Goal: Task Accomplishment & Management: Manage account settings

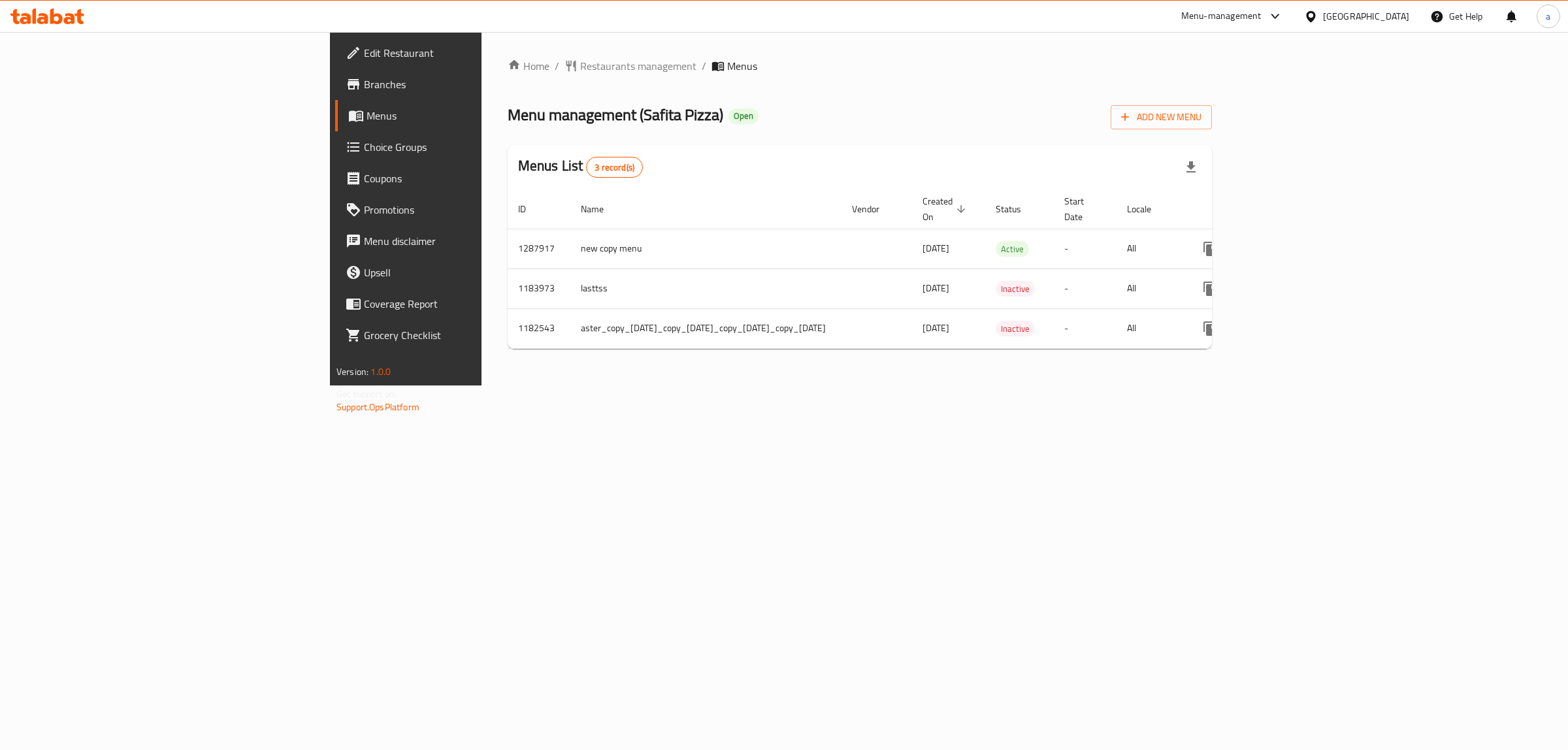
click at [49, 18] on icon at bounding box center [47, 16] width 74 height 16
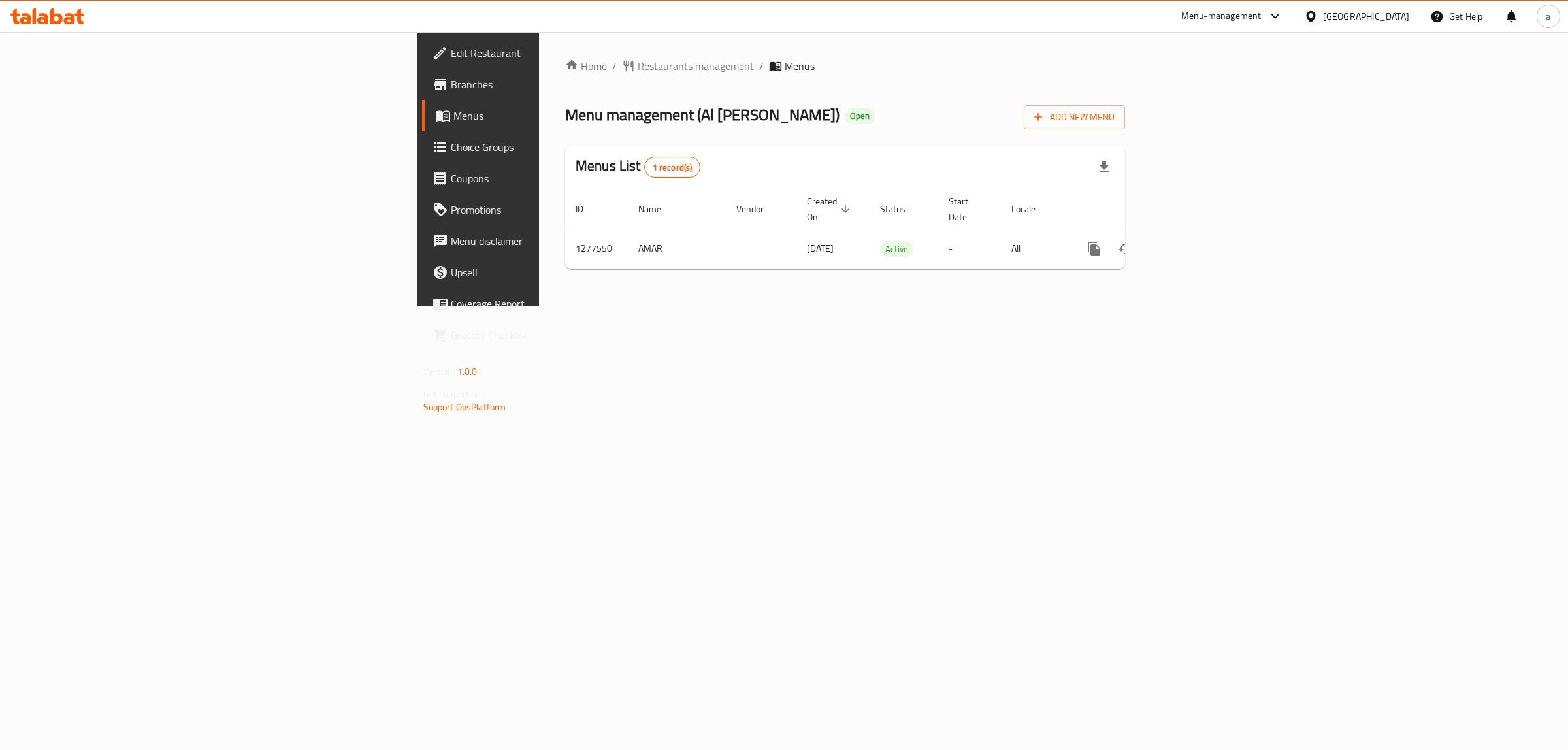
click at [451, 148] on span "Choice Groups" at bounding box center [559, 147] width 218 height 16
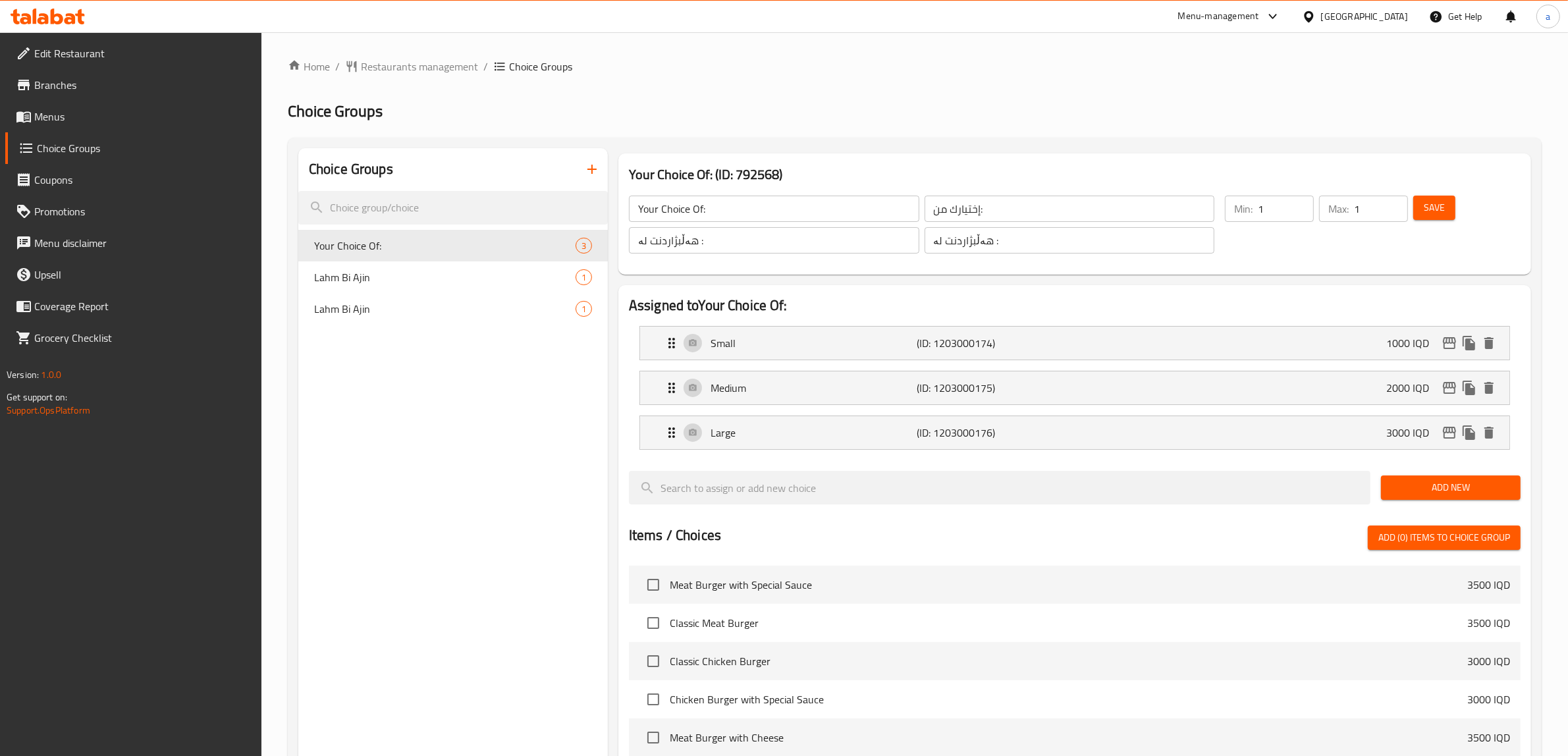
click at [49, 18] on icon at bounding box center [47, 16] width 74 height 16
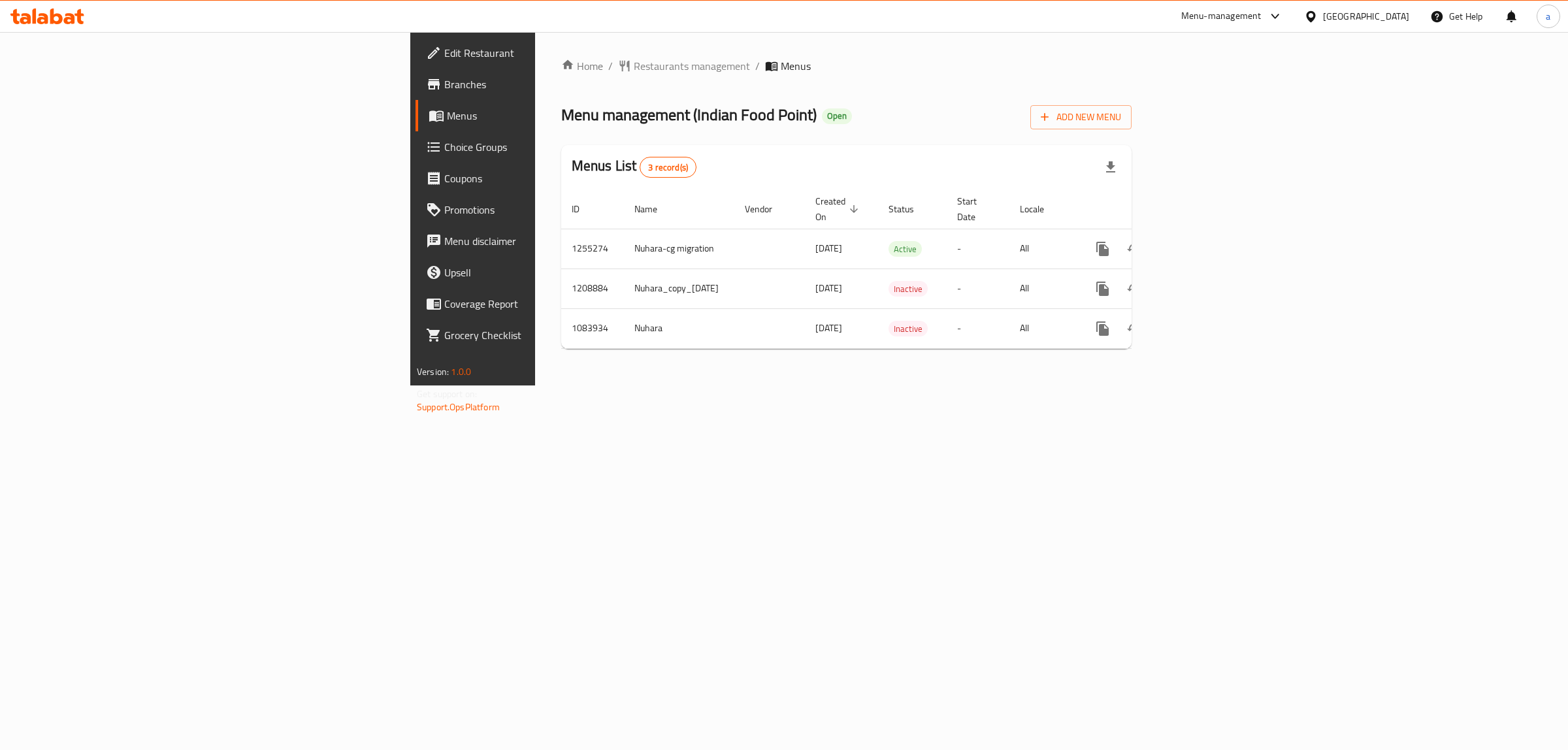
click at [445, 144] on span "Choice Groups" at bounding box center [553, 147] width 218 height 16
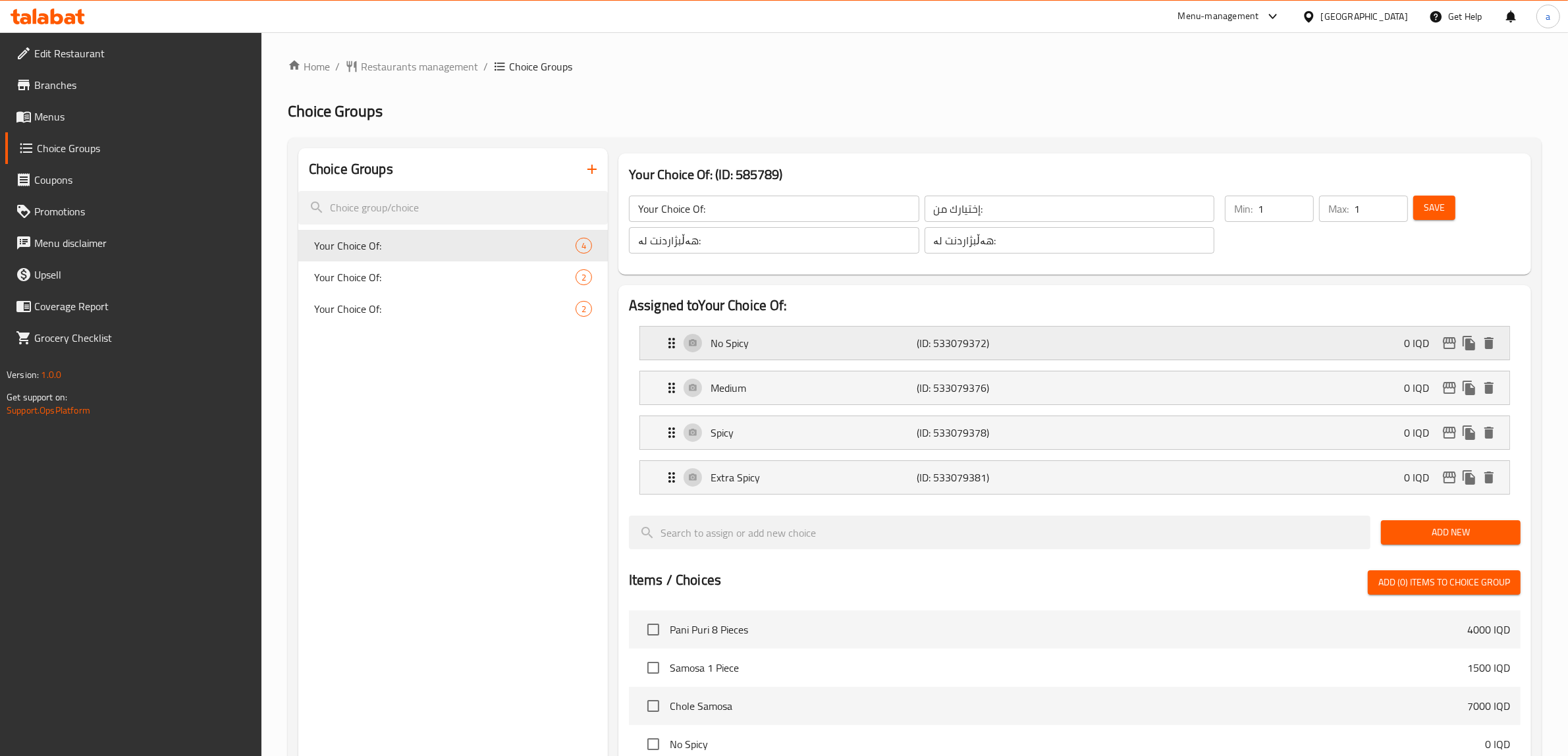
click at [768, 343] on p "No Spicy" at bounding box center [814, 343] width 207 height 16
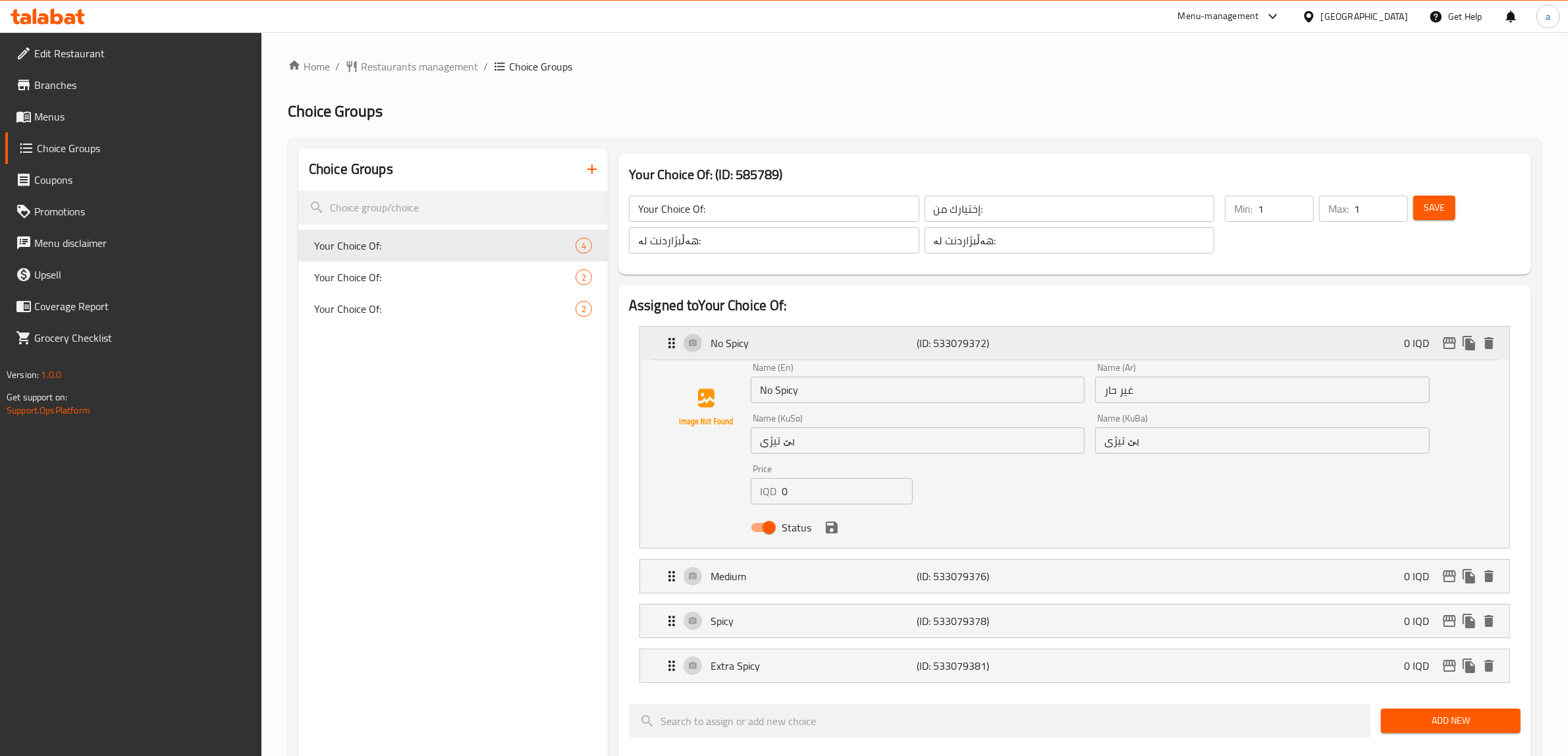
click at [784, 353] on div "No Spicy (ID: 533079372) 0 IQD" at bounding box center [1078, 343] width 830 height 33
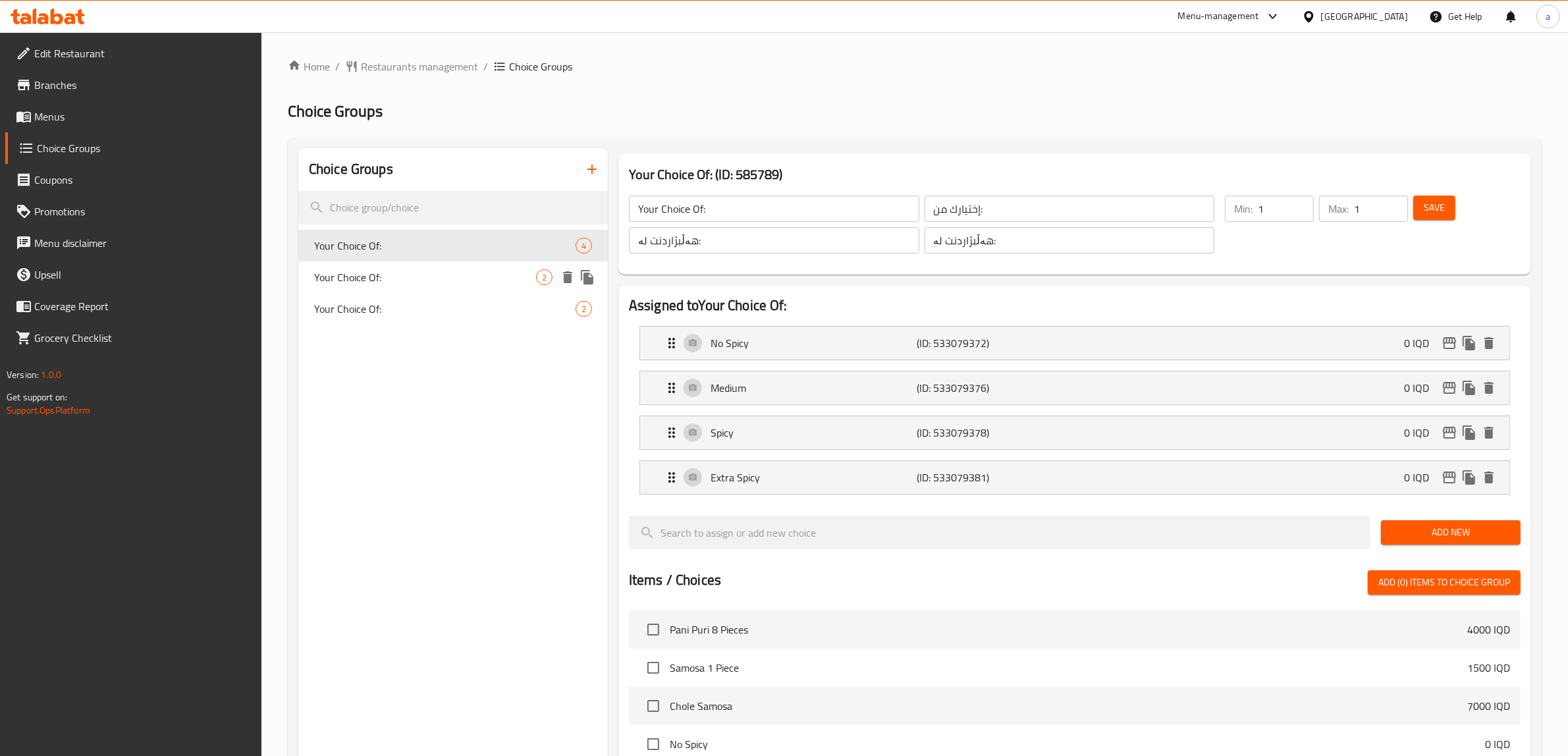
click at [432, 273] on span "Your Choice Of:" at bounding box center [425, 277] width 222 height 16
type input "Your Choice Of:"
type input "إختيارك من:"
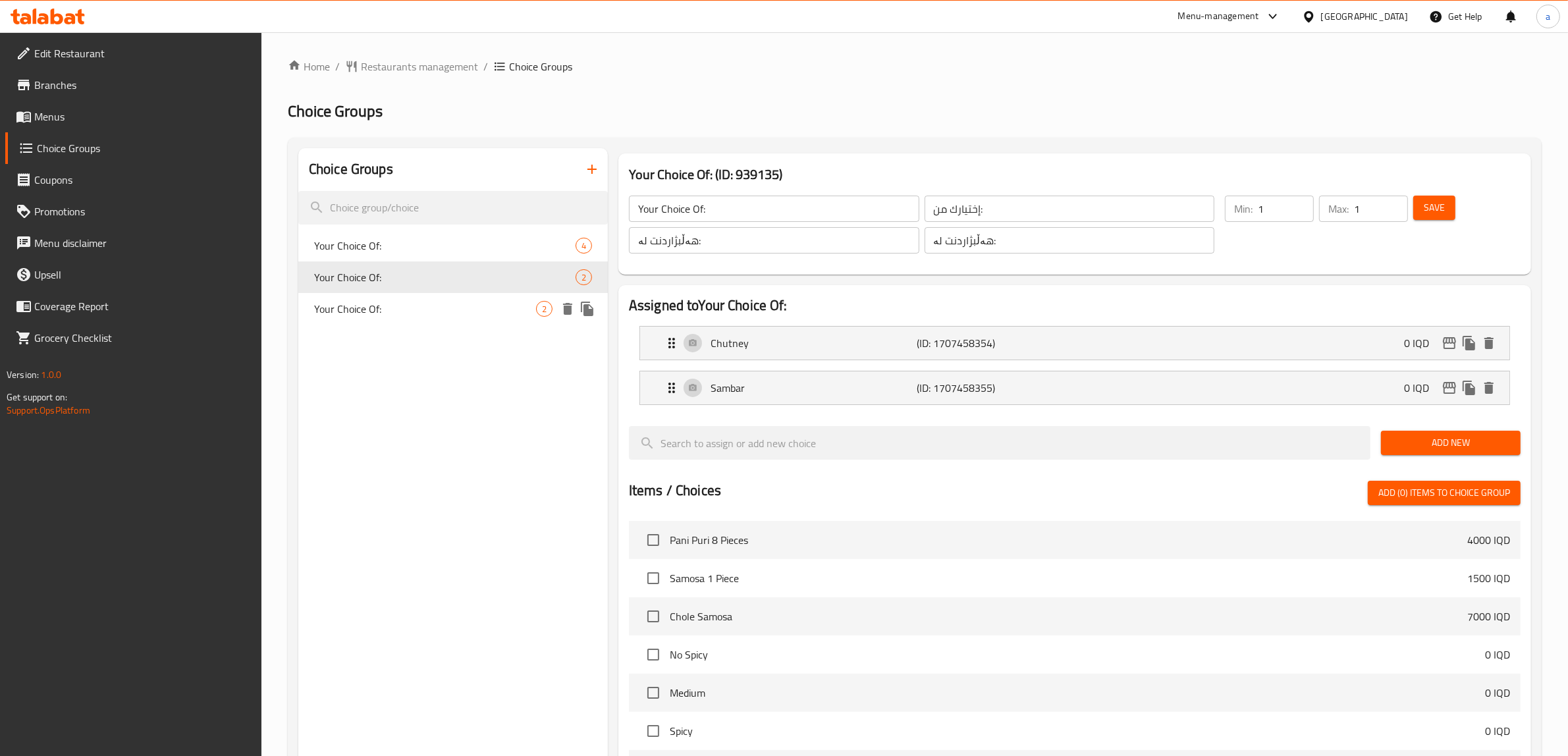
click at [419, 306] on span "Your Choice Of:" at bounding box center [425, 309] width 222 height 16
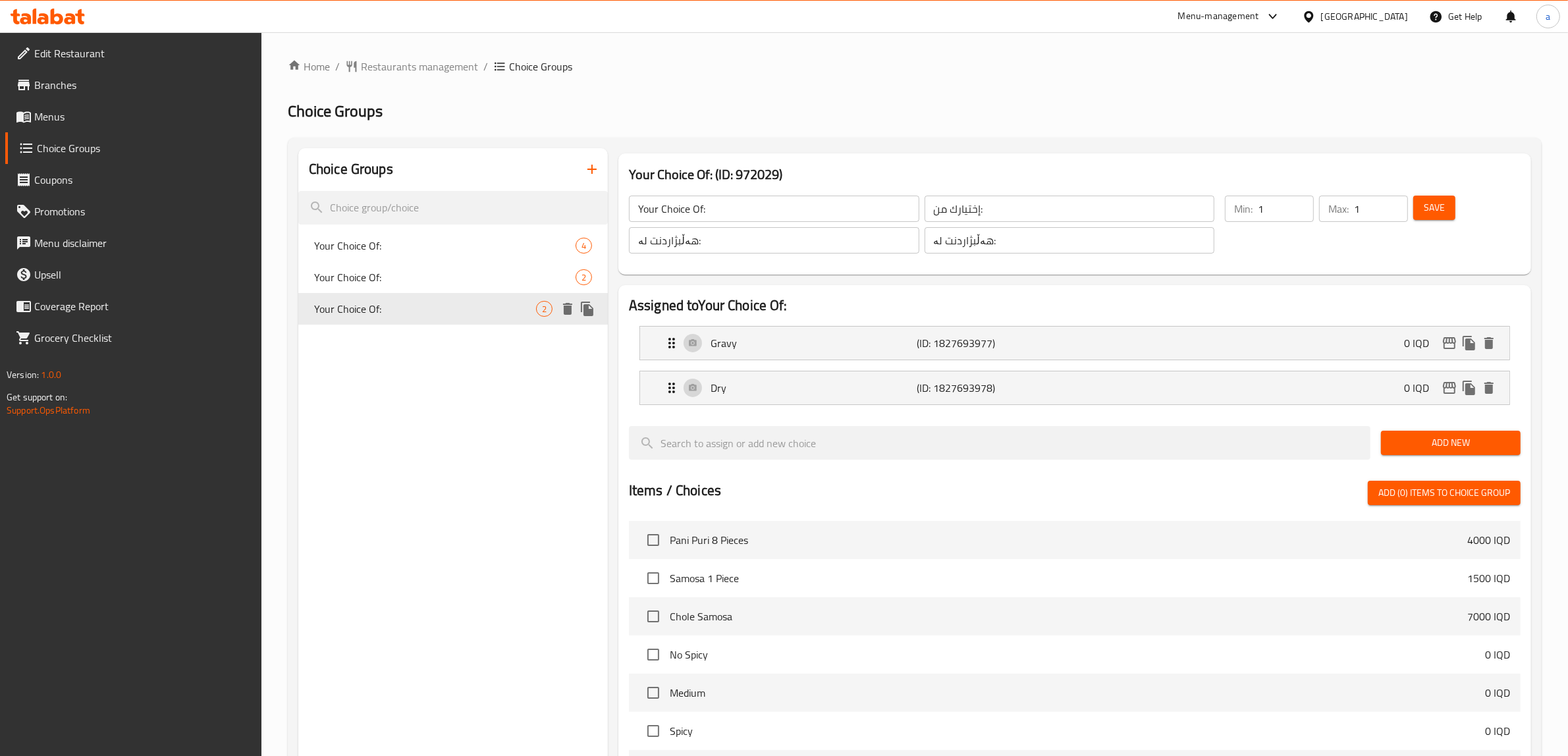
type input "Your Choice Of:"
click at [399, 245] on span "Your Choice Of:" at bounding box center [425, 245] width 222 height 16
type input "إختيارك من:"
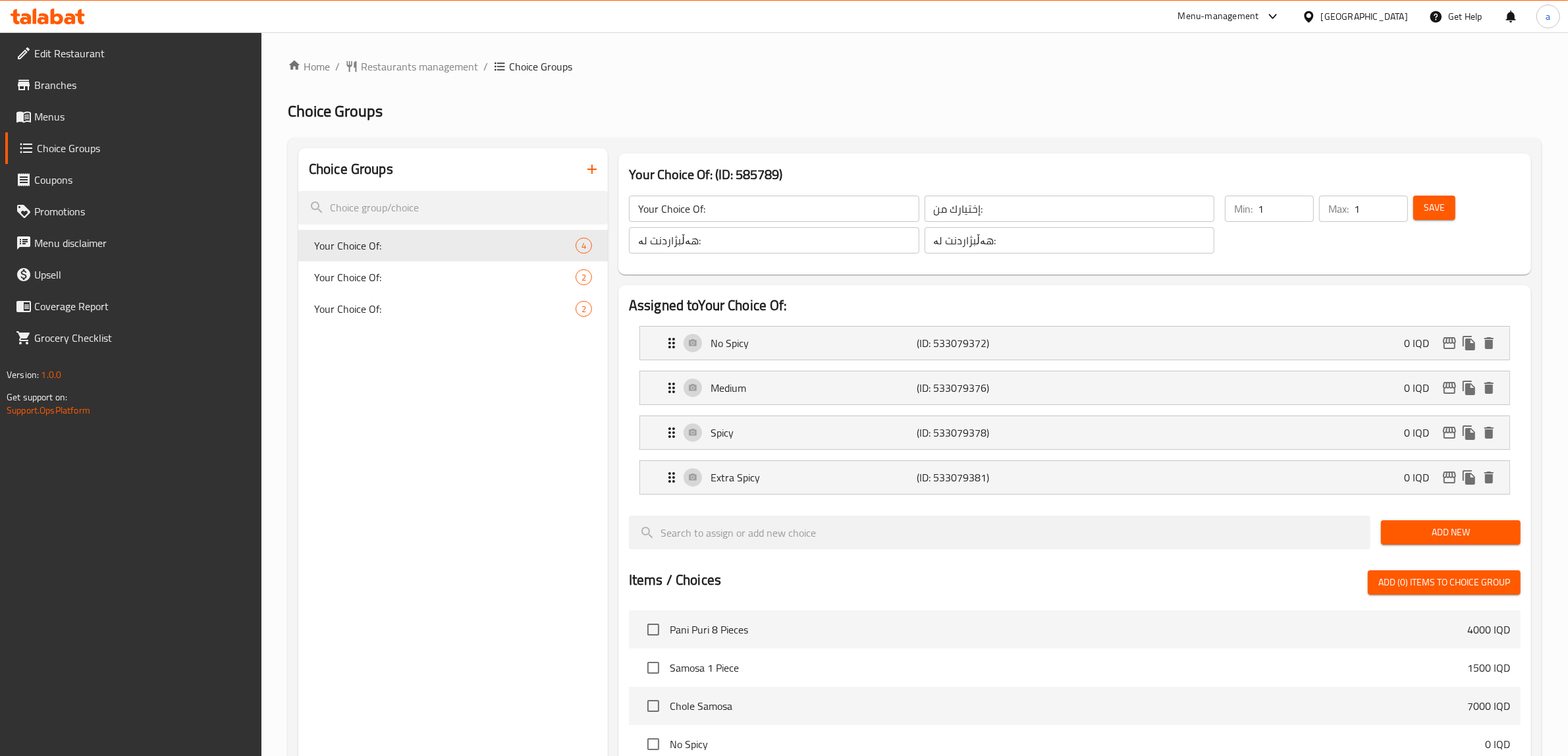
click at [53, 127] on link "Menus" at bounding box center [134, 116] width 257 height 32
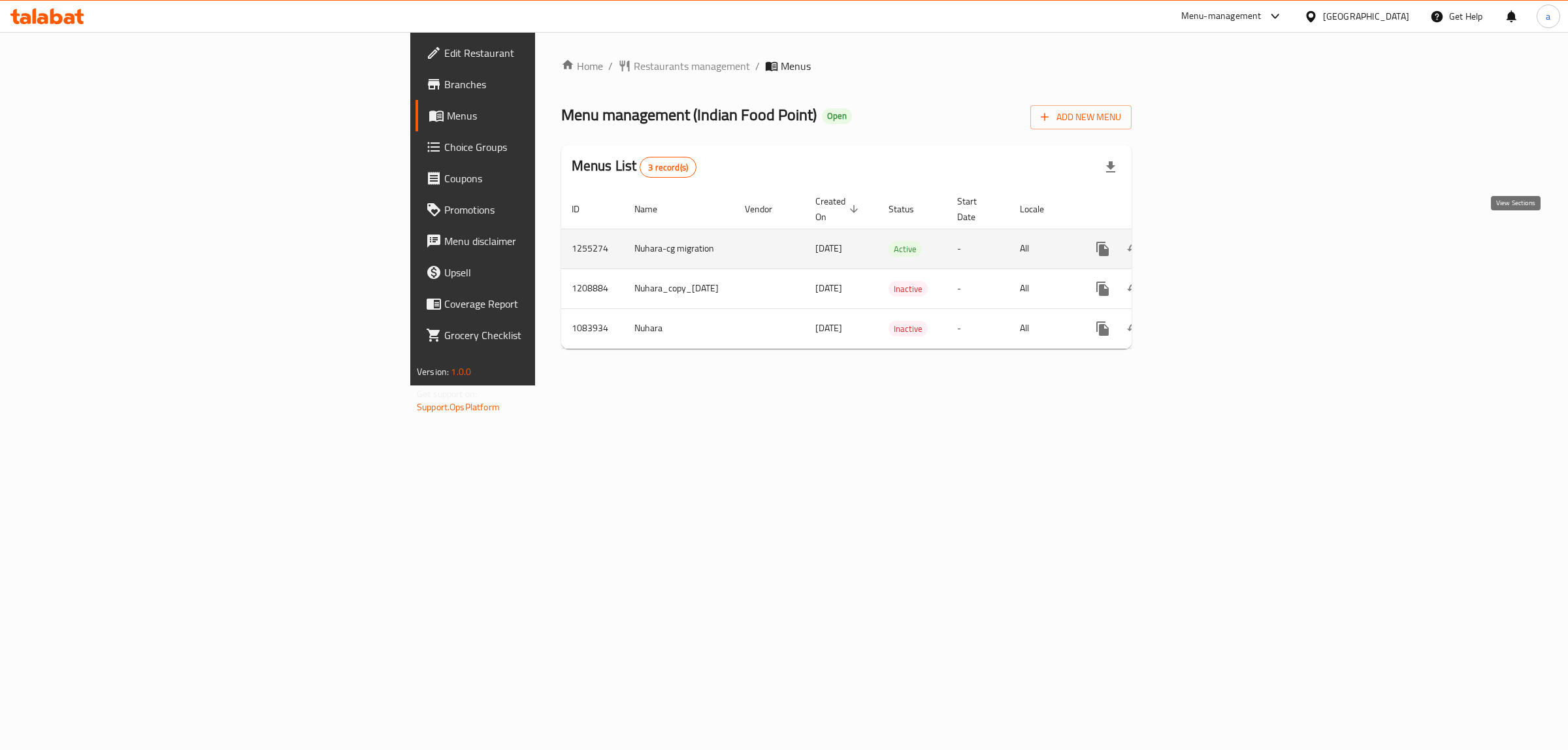
click at [1205, 241] on icon "enhanced table" at bounding box center [1197, 249] width 16 height 16
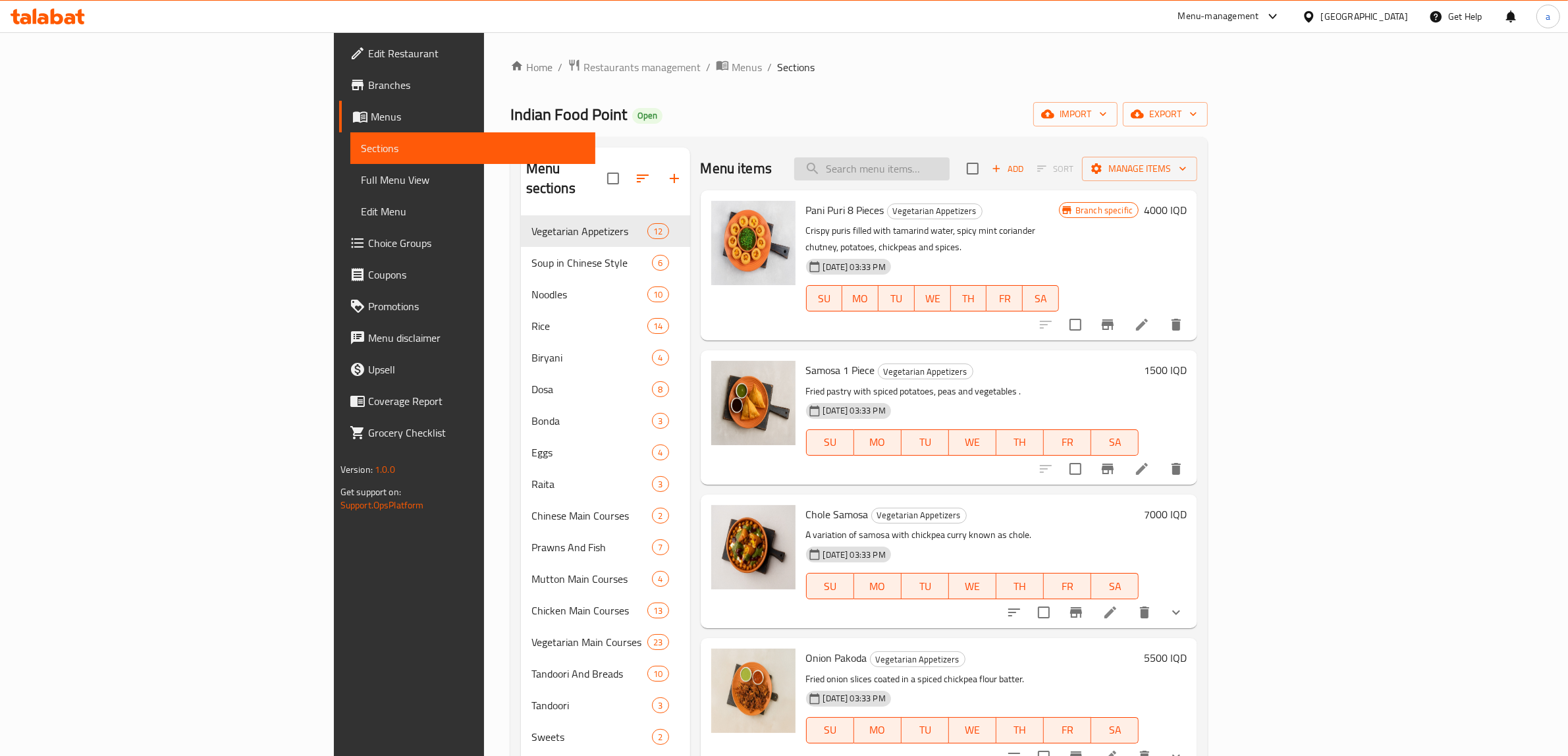
click at [950, 173] on input "search" at bounding box center [872, 168] width 155 height 23
paste input "Chicken Vindaloo"
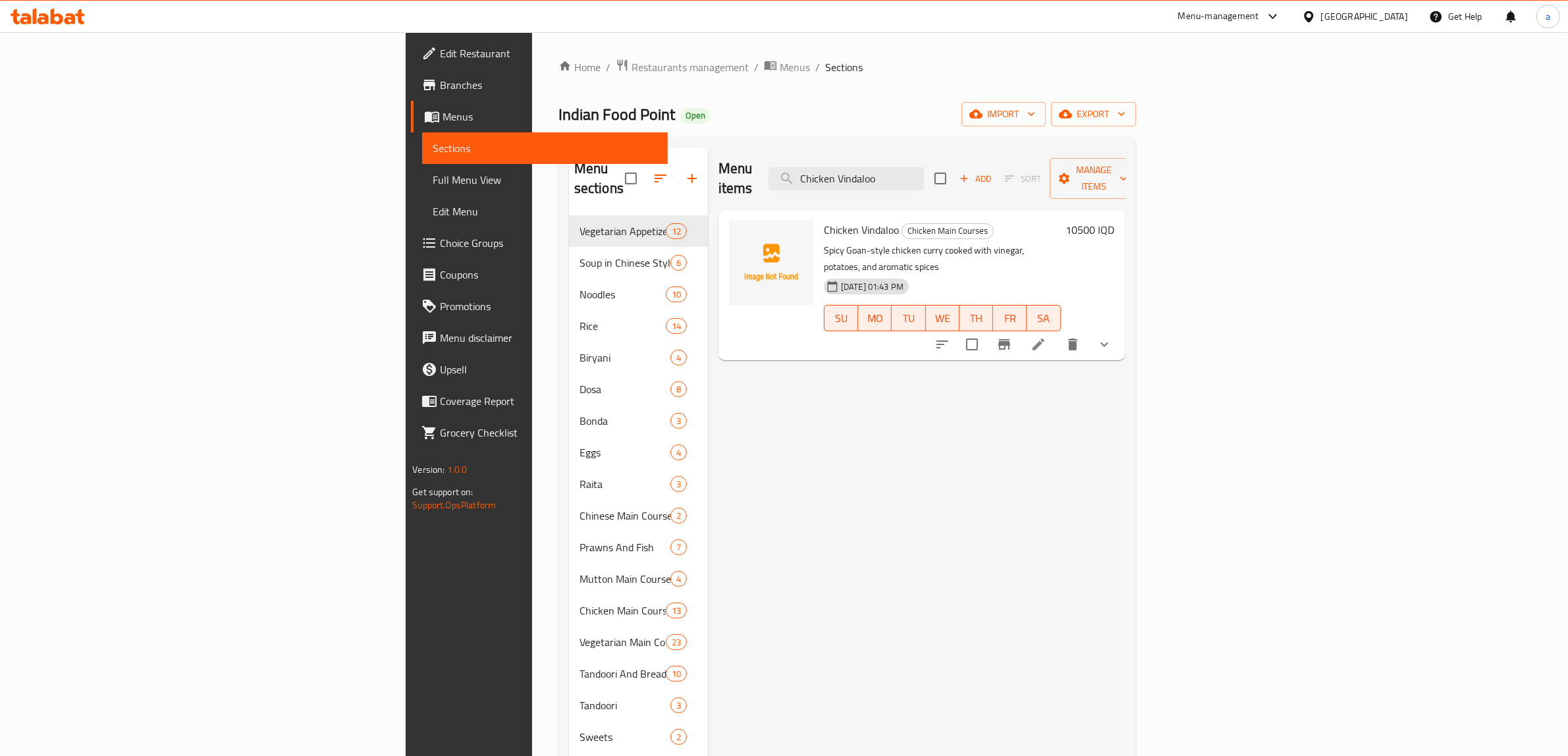
type input "Chicken Vindaloo"
click at [1046, 336] on icon at bounding box center [1038, 344] width 16 height 16
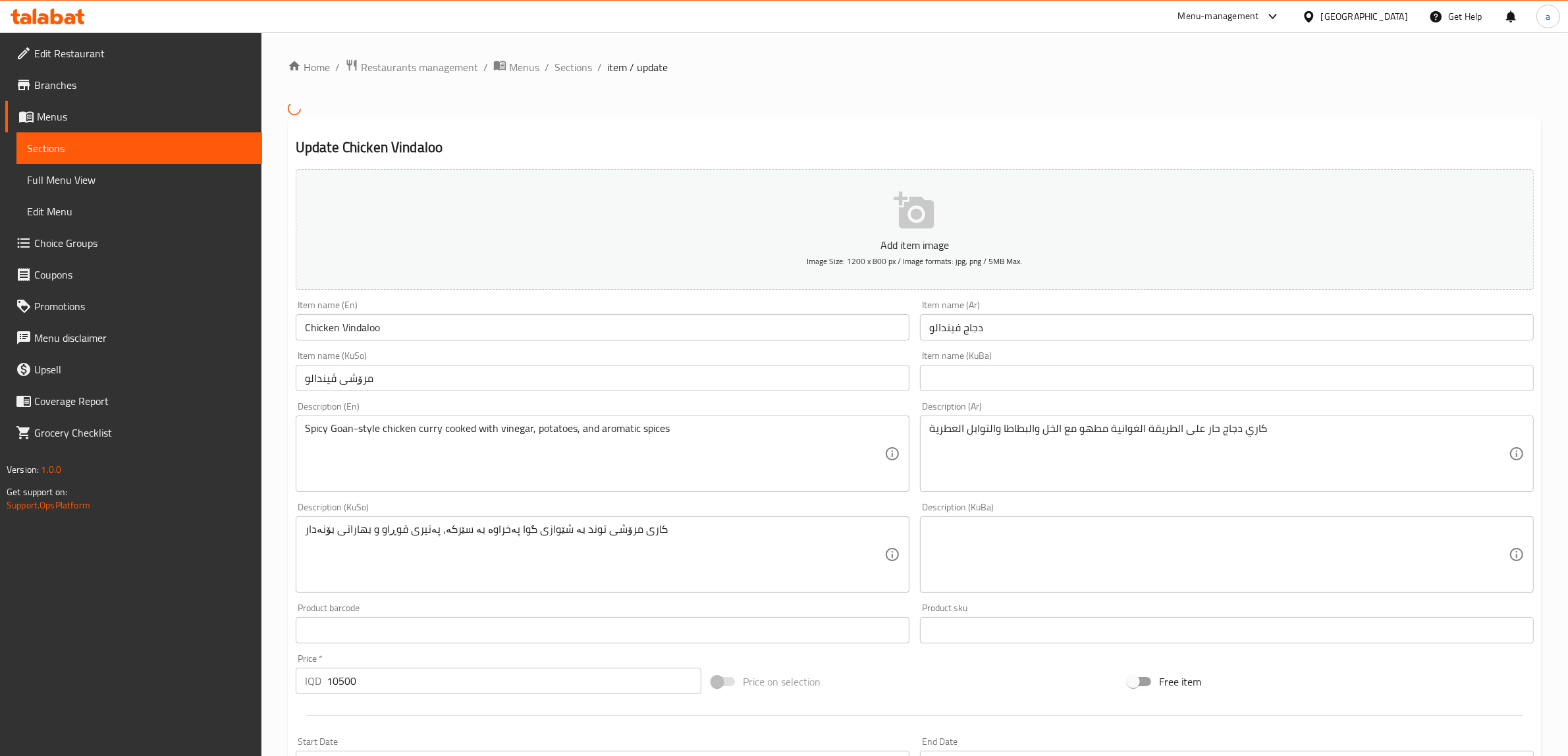
scroll to position [369, 0]
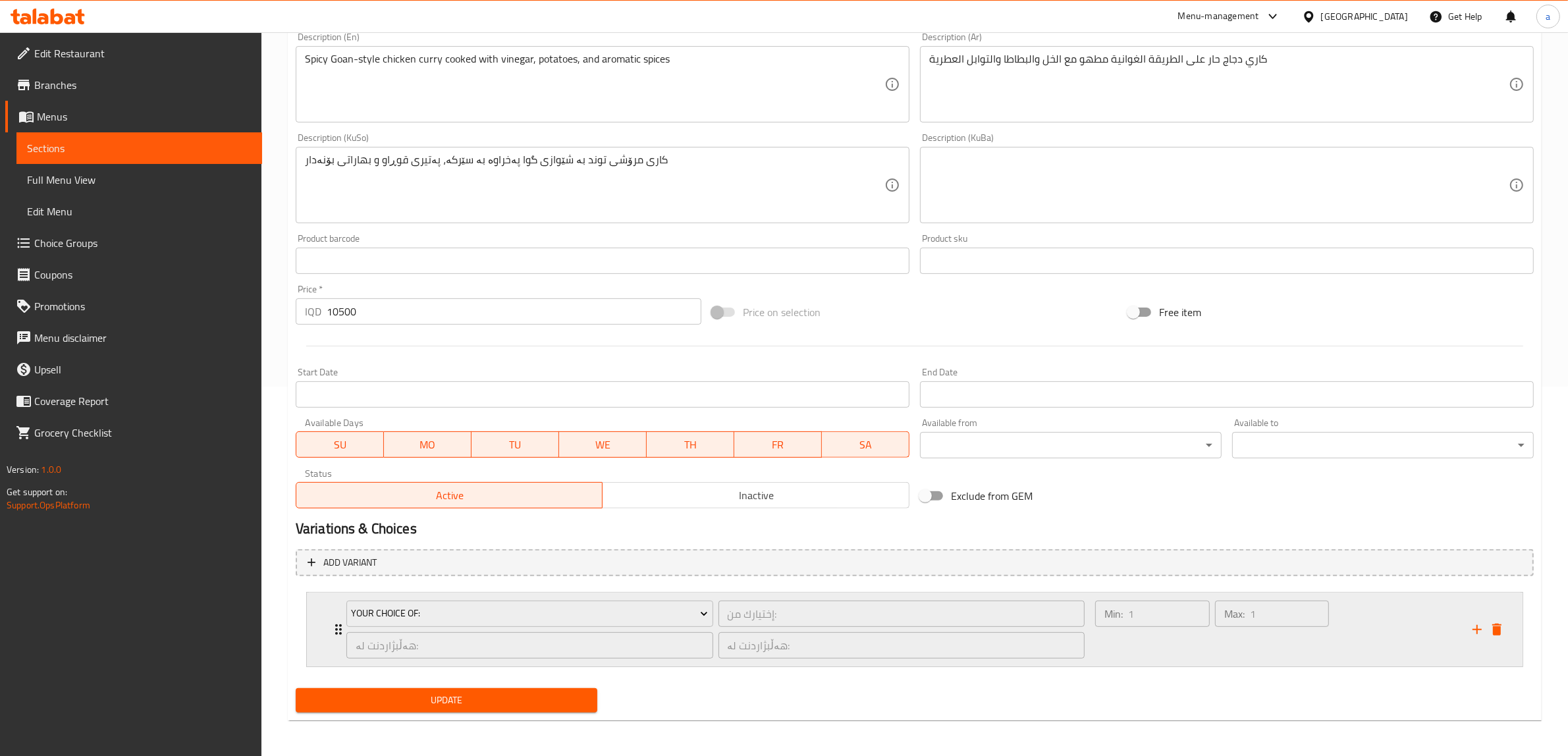
click at [326, 623] on div "Your Choice Of: إختيارك من: ​ هەڵبژاردنت لە: ​ هەڵبژاردنت لە: ​ Min: 1 ​ Max: 1…" at bounding box center [914, 629] width 1215 height 73
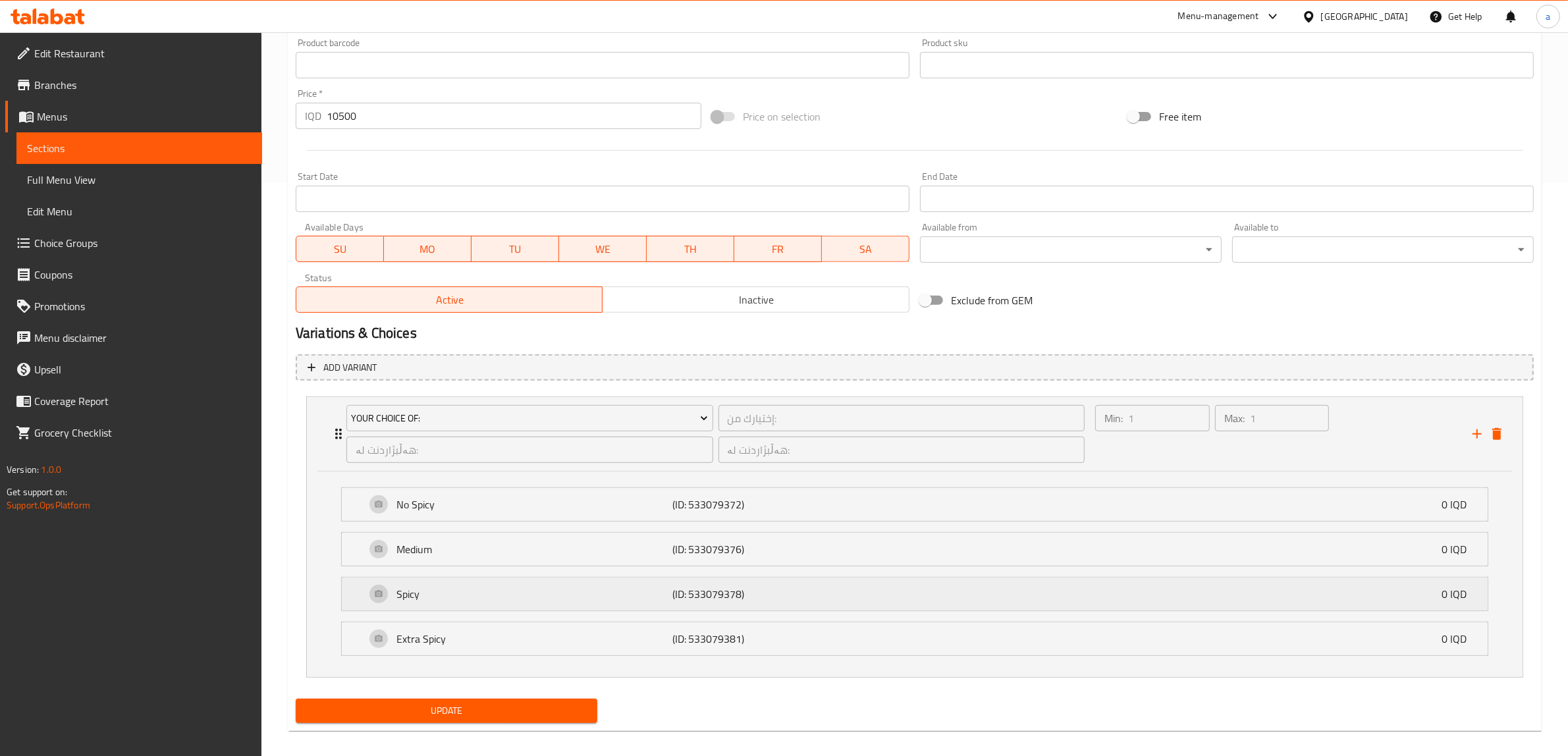
scroll to position [584, 0]
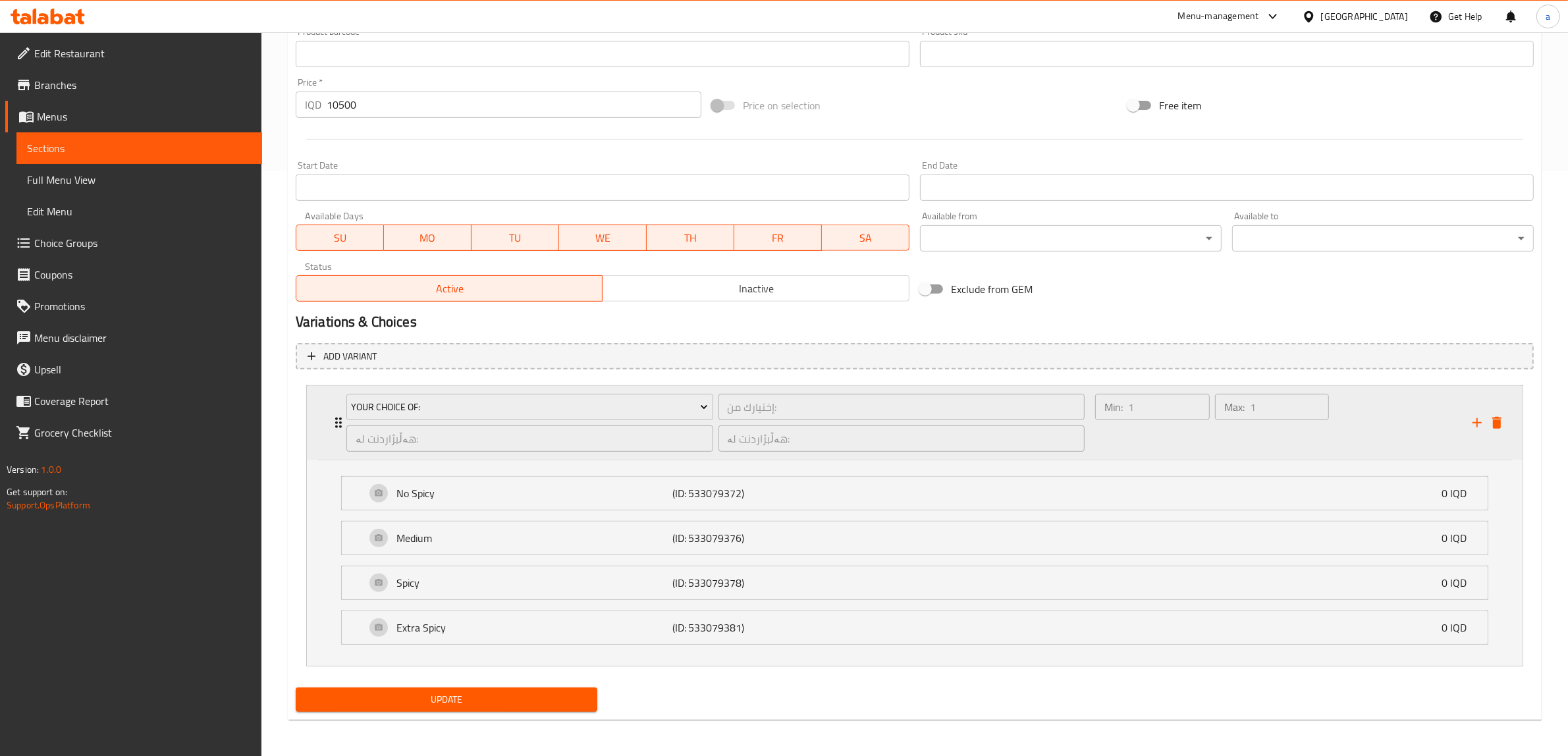
click at [327, 433] on div "Your Choice Of: إختيارك من: ​ هەڵبژاردنت لە: ​ هەڵبژاردنت لە: ​ Min: 1 ​ Max: 1…" at bounding box center [914, 422] width 1215 height 73
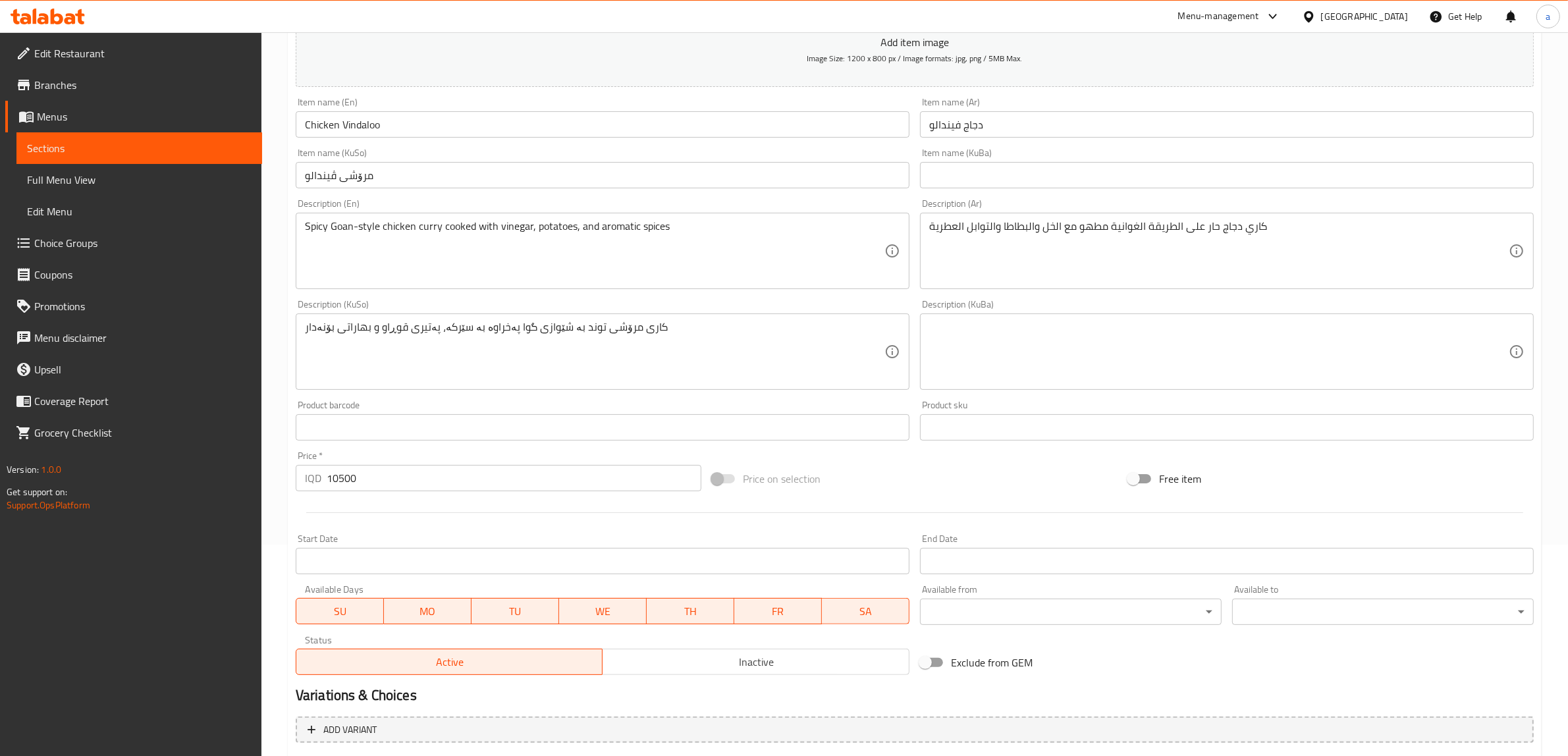
scroll to position [0, 0]
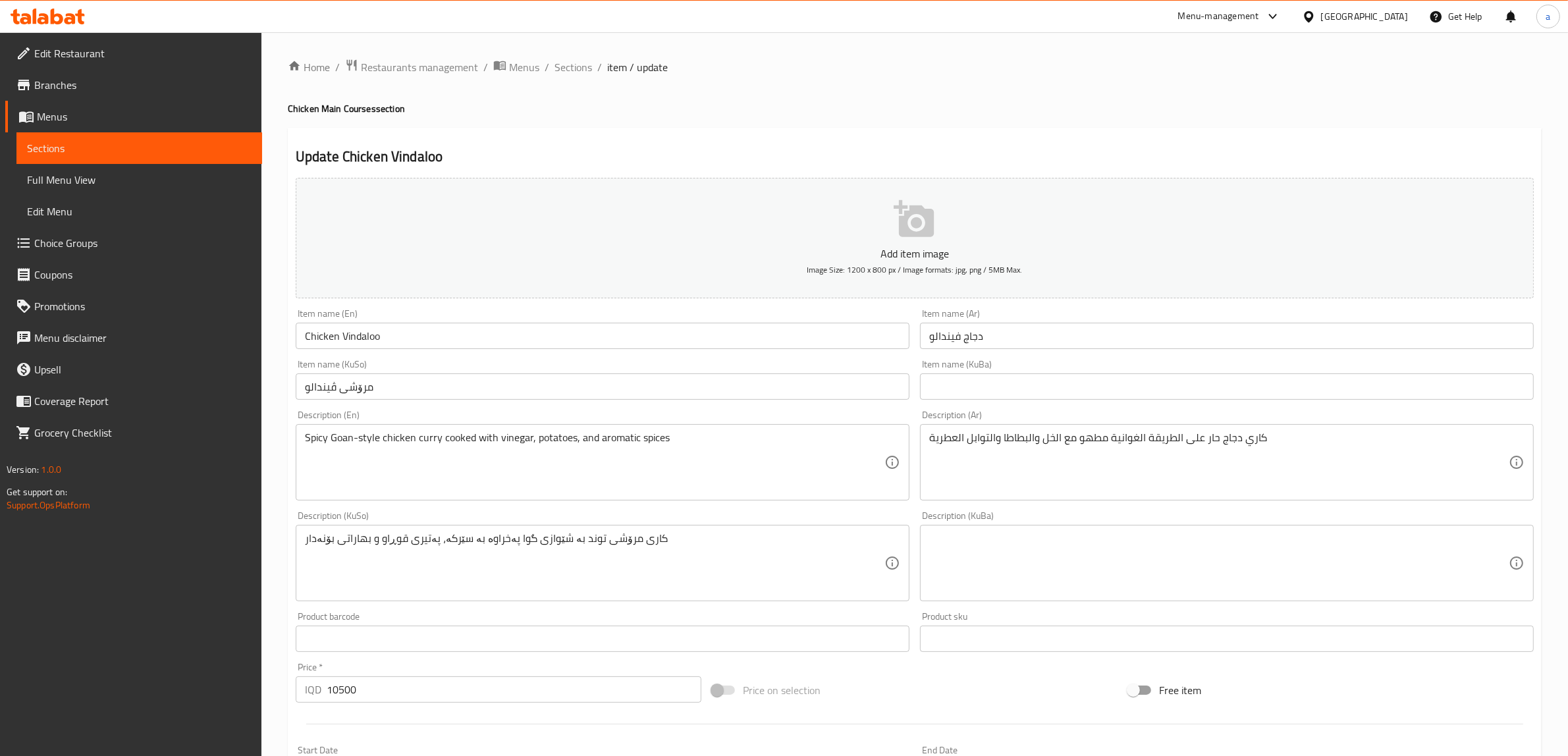
click at [490, 382] on input "مرۆشی ڤیندالو" at bounding box center [603, 386] width 614 height 26
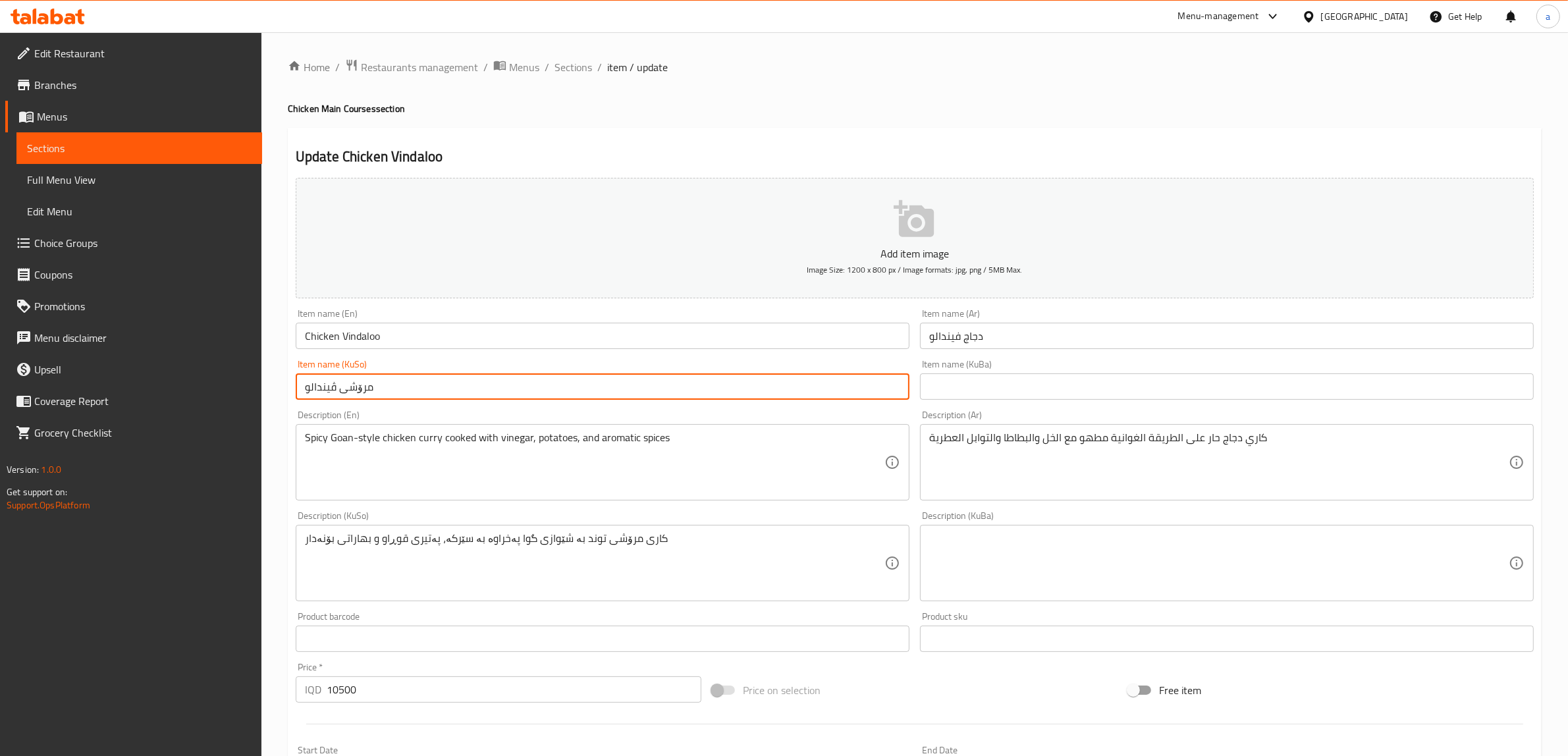
click at [490, 382] on input "مرۆشی ڤیندالو" at bounding box center [603, 386] width 614 height 26
click at [486, 390] on input "مرۆشی ڤیندالو" at bounding box center [603, 386] width 614 height 26
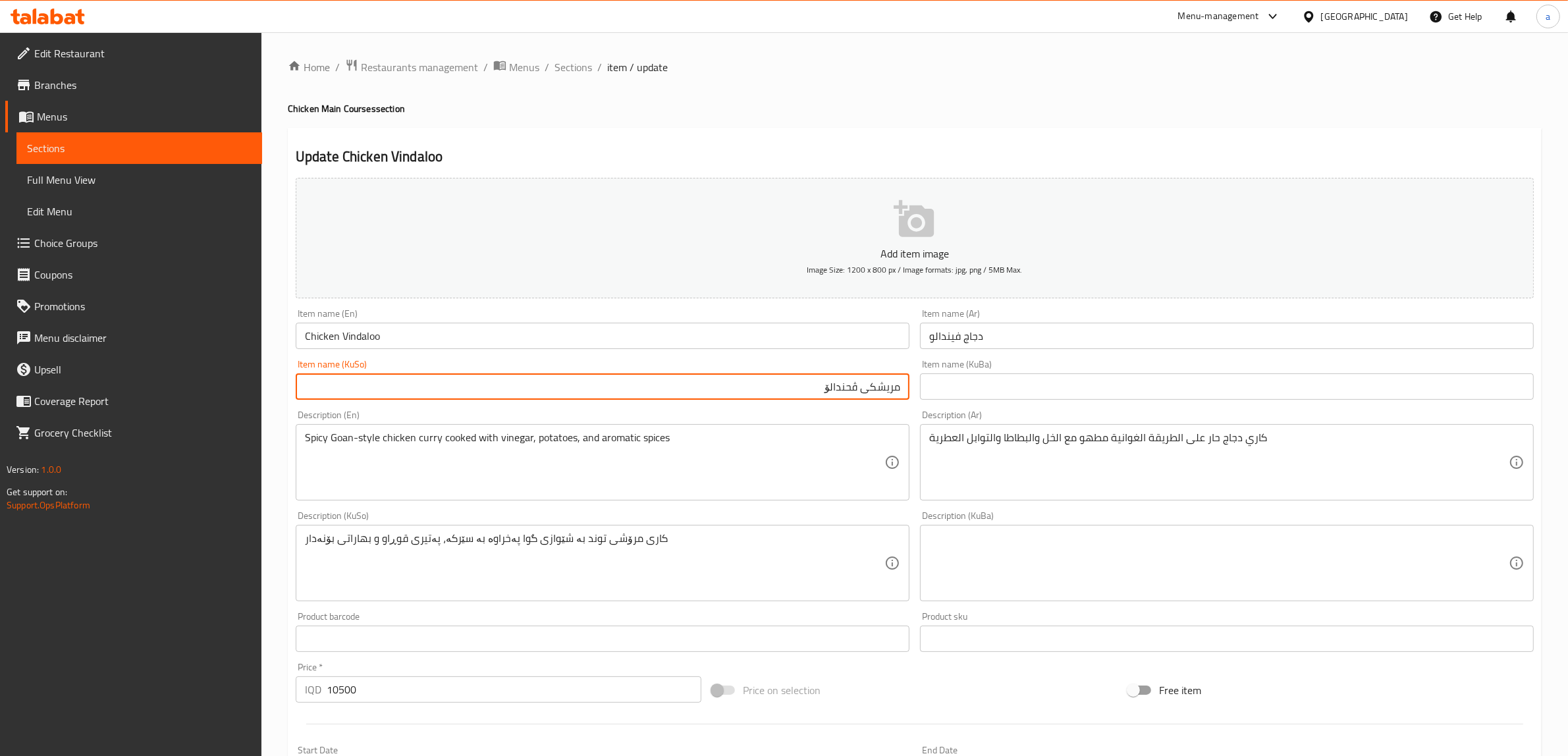
click at [846, 380] on input "مریشکی ڤحندالۆ" at bounding box center [603, 386] width 614 height 26
click at [803, 388] on input "مریشکی ڤیندالۆ" at bounding box center [603, 386] width 614 height 26
type input "مریشکی ڤیندالۆ"
click at [1087, 430] on div "كاري دجاج حار على الطريقة الغوانية مطهو مع الخل والبطاطا والتوابل العطرية Descr…" at bounding box center [1227, 462] width 614 height 76
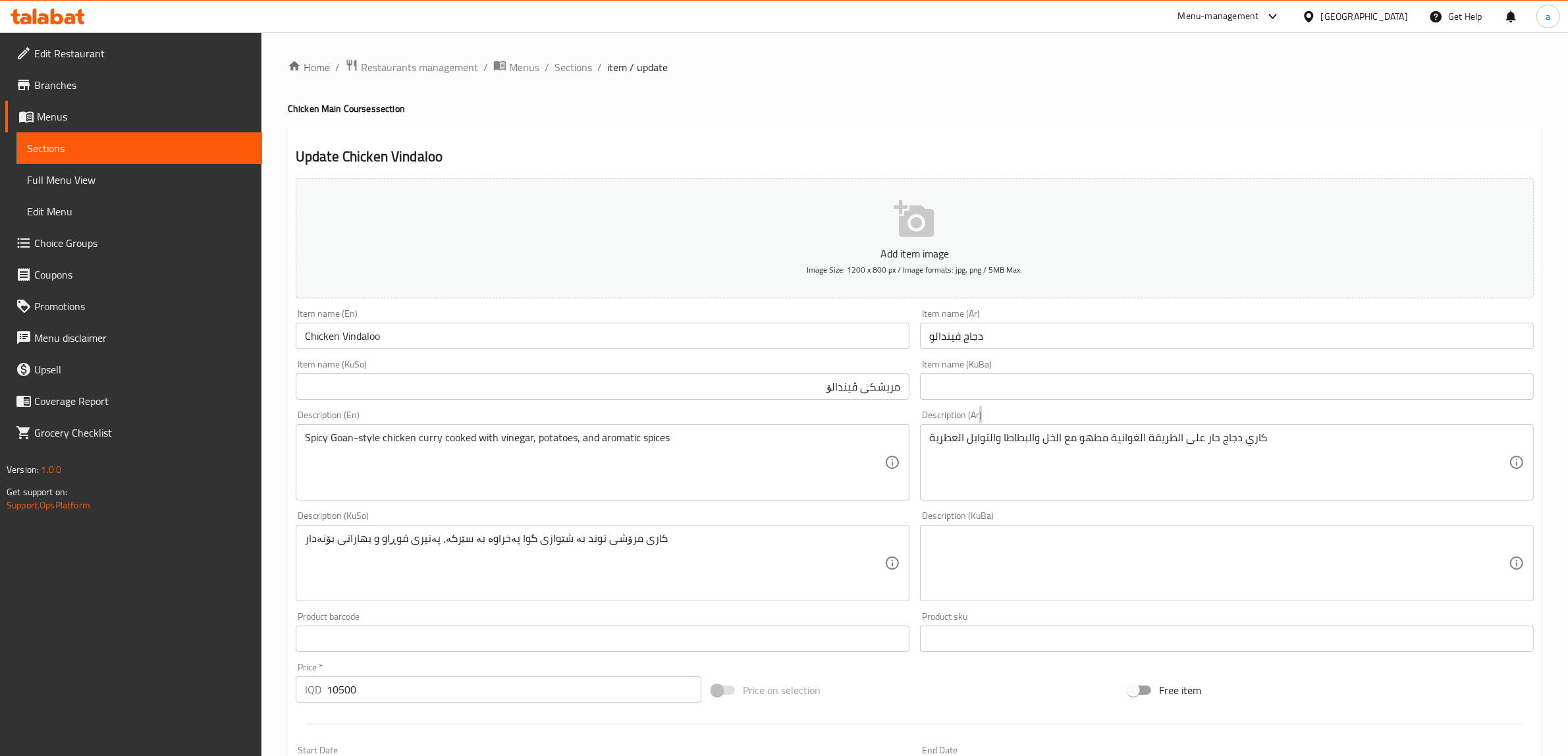
click at [1087, 430] on div "كاري دجاج حار على الطريقة الغوانية مطهو مع الخل والبطاطا والتوابل العطرية Descr…" at bounding box center [1227, 462] width 614 height 76
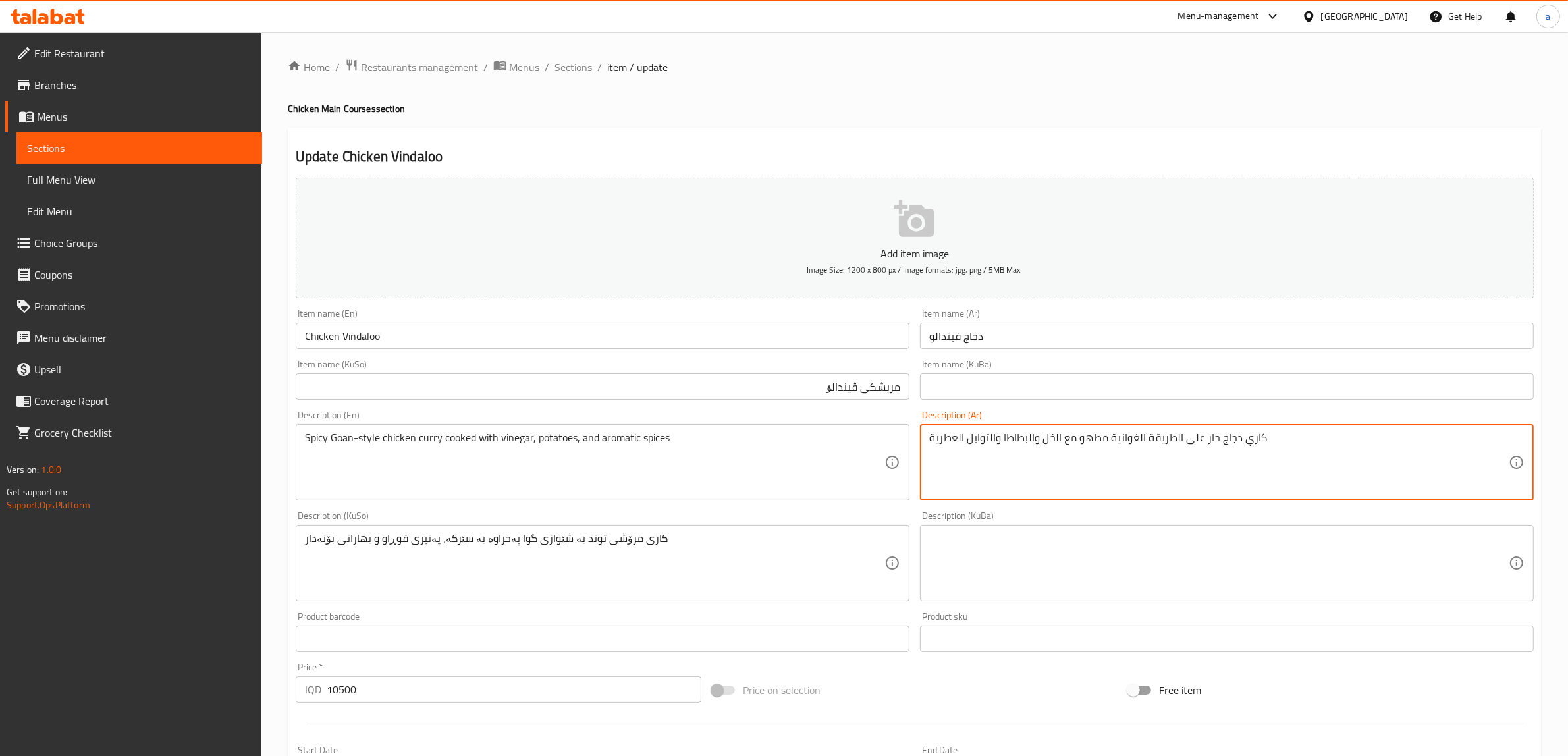
click at [1088, 430] on div "كاري دجاج حار على الطريقة الغوانية مطهو مع الخل والبطاطا والتوابل العطرية Descr…" at bounding box center [1227, 462] width 614 height 76
click at [1092, 435] on textarea "كاري دجاج حار على الطريقة الغوانية مطهو مع الخل والبطاطا والتوابل العطرية" at bounding box center [1219, 462] width 580 height 62
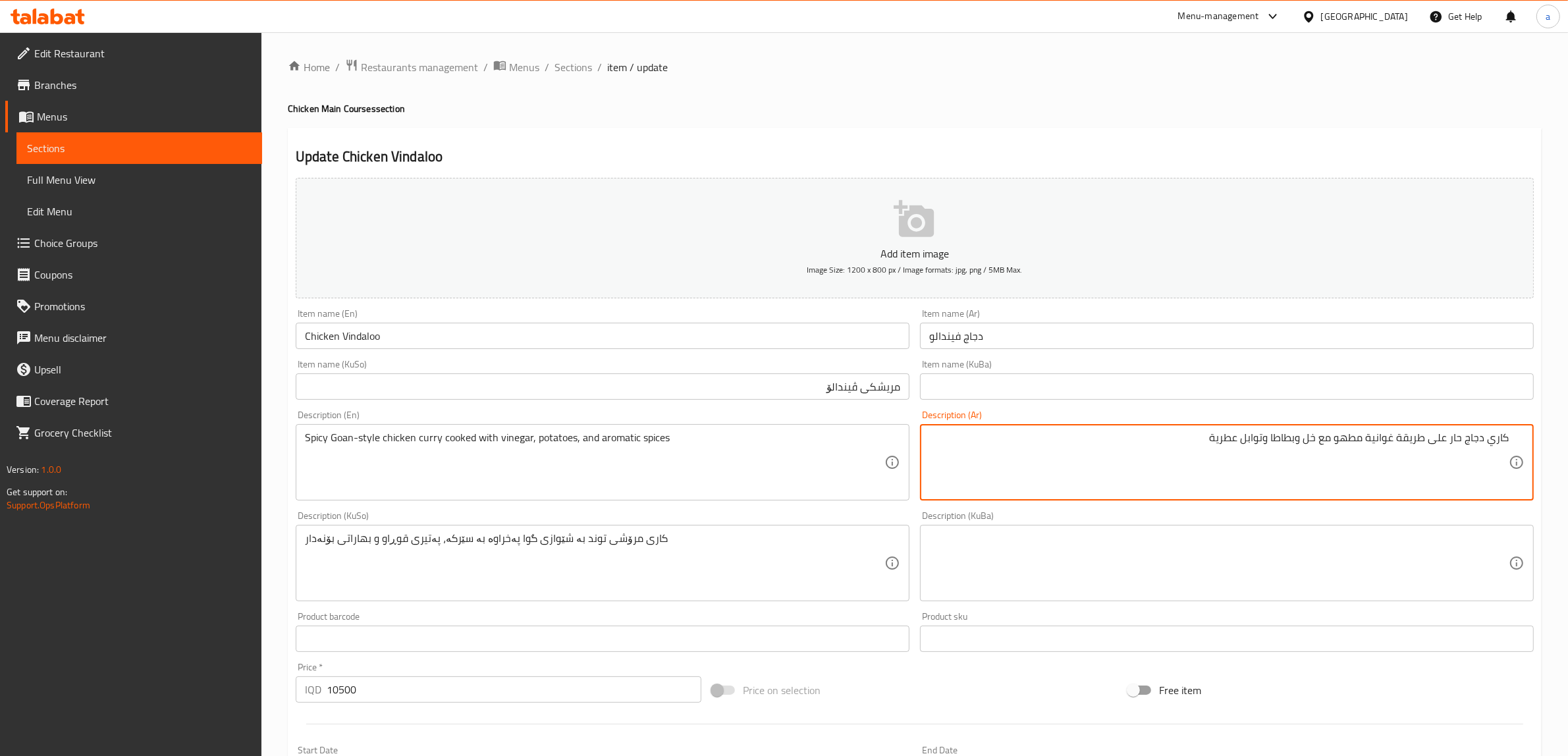
type textarea "كاري دجاج حار على طريقة غوانية مطهو مع خل وبطاطا وتوابل عطرية"
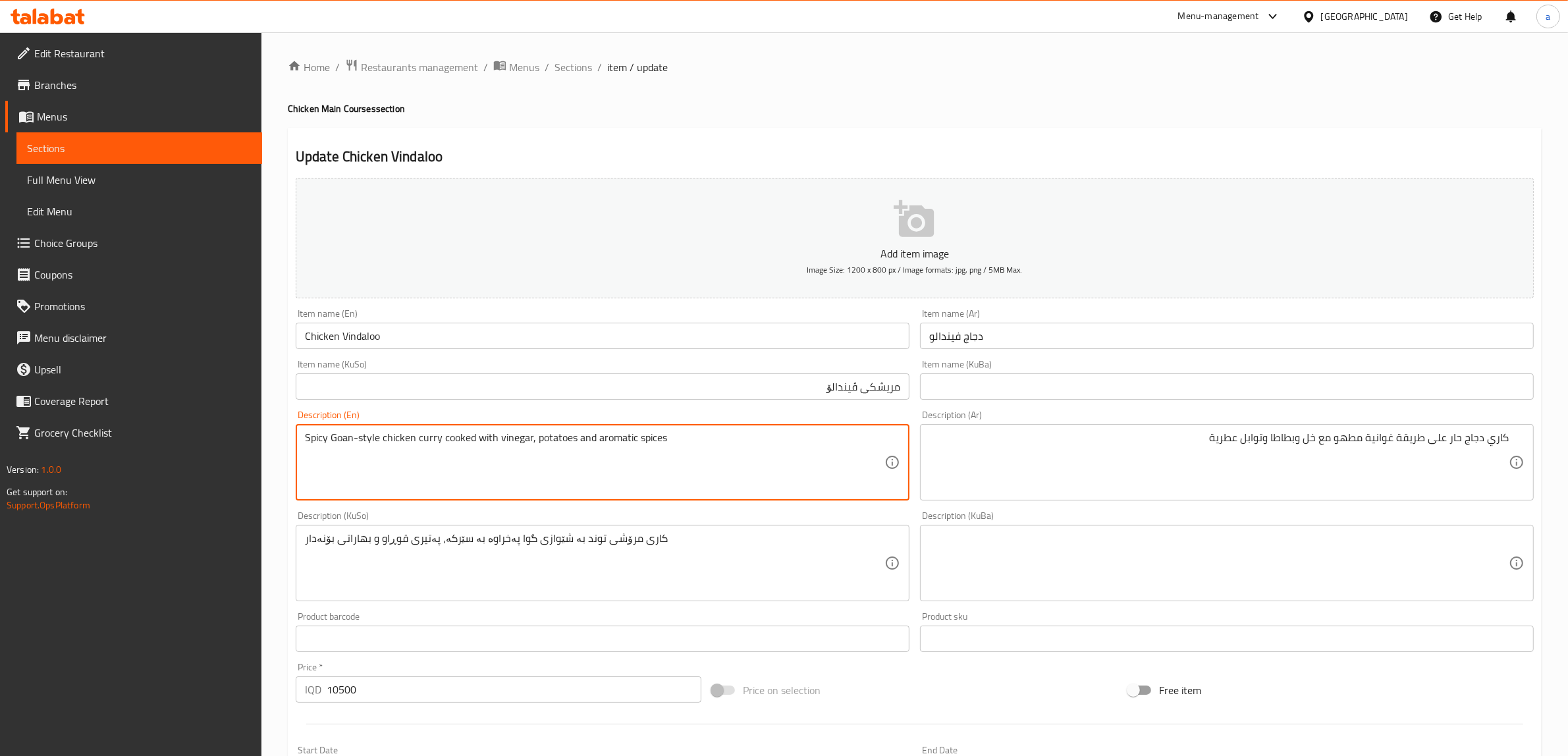
type textarea "Spicy Goan-style chicken curry cooked with vinegar, potatoes and aromatic spices"
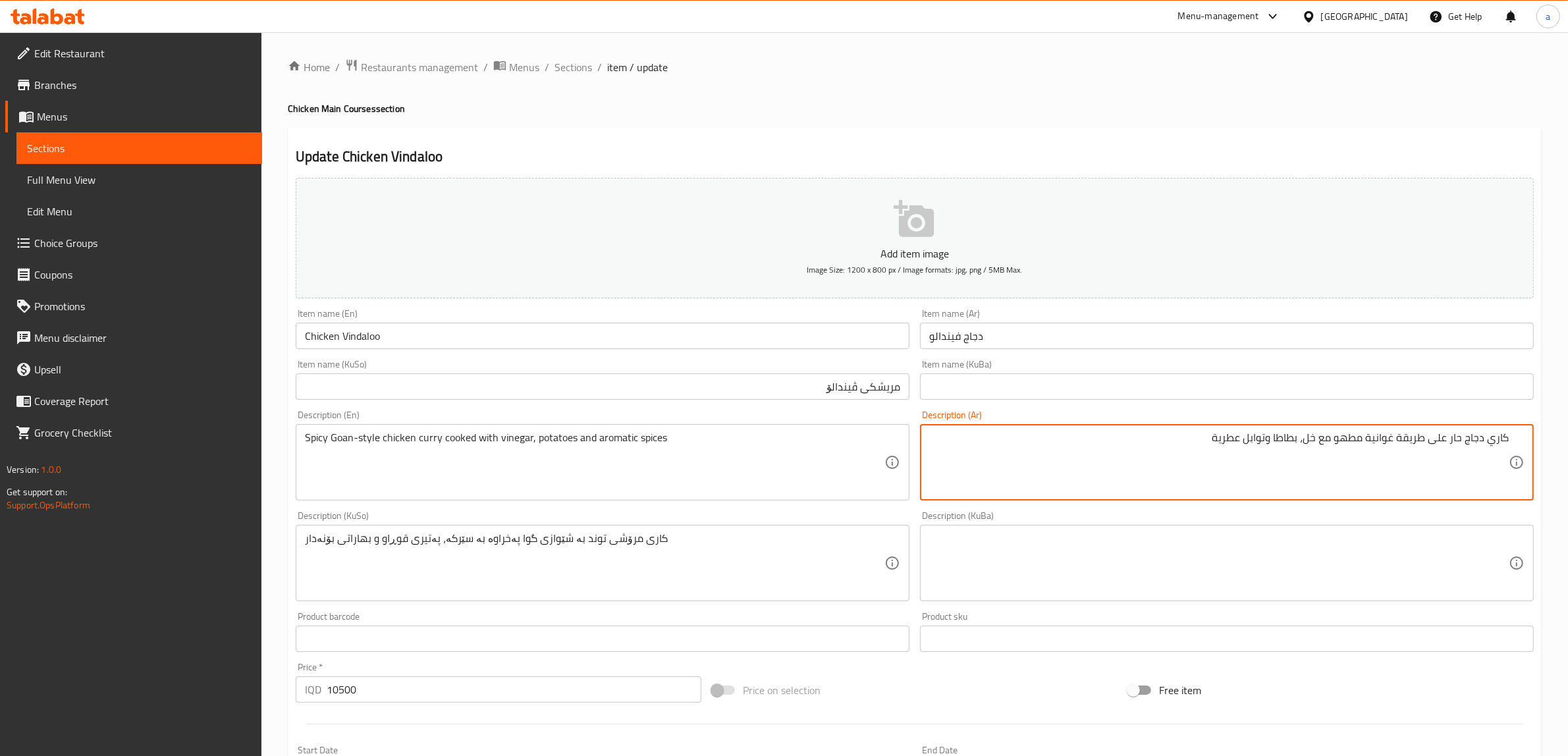
type textarea "كاري دجاج حار على طريقة غوانية مطهو مع خل، بطاطا وتوابل عطرية"
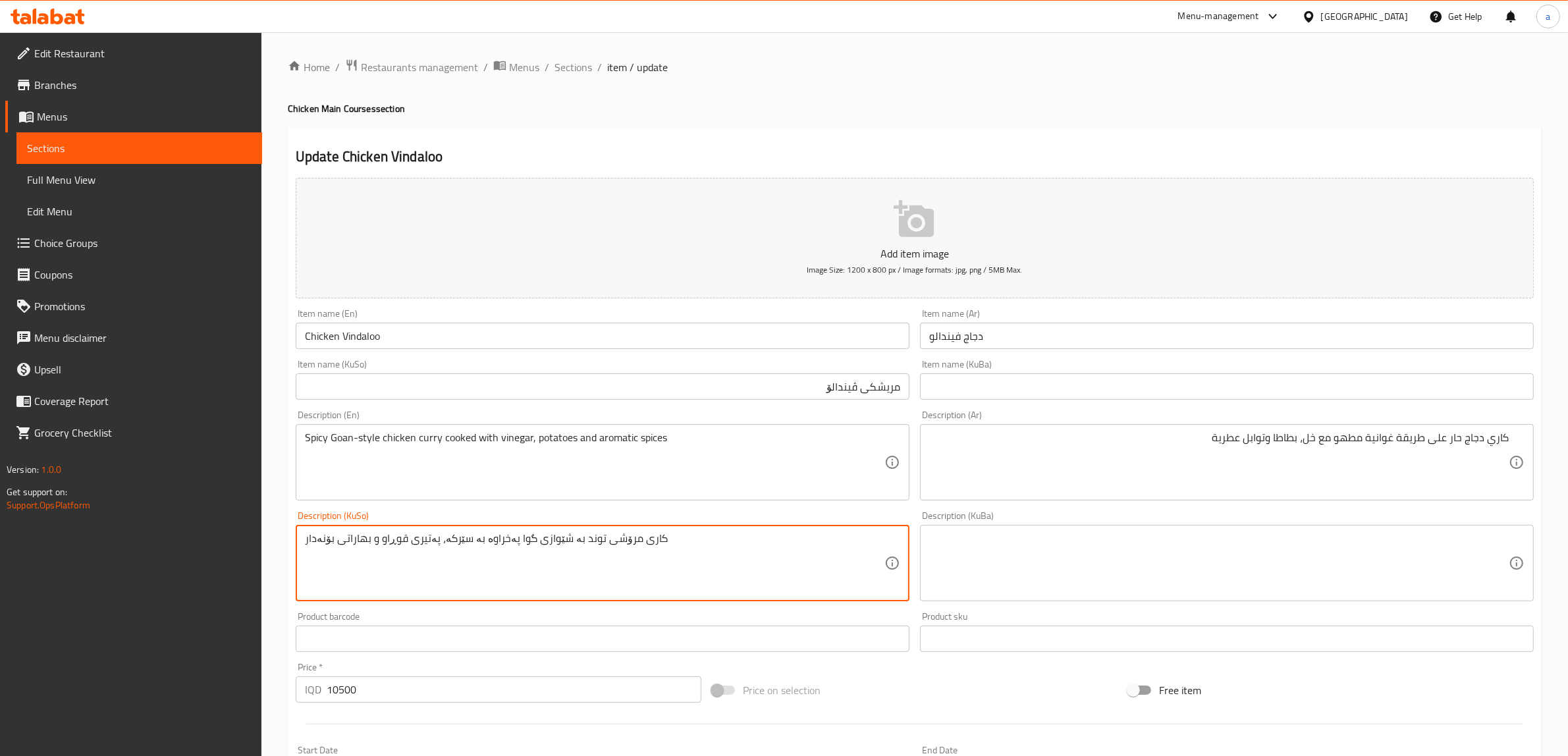
click at [659, 543] on textarea "كاری مرۆشی توند بە شێوازی گوا پەخراوە بە سێركە، پەتیری قوڕاو و بهاراتی بۆنەدار" at bounding box center [594, 563] width 580 height 62
type textarea "ک"
type textarea "مریشکی کاری تیژ کوڵاو لە شێوازی گوانی، پەتاتە و بەهاراتی بۆن خۆش"
click at [859, 384] on input "مریشکی ڤیندالۆ" at bounding box center [603, 386] width 614 height 26
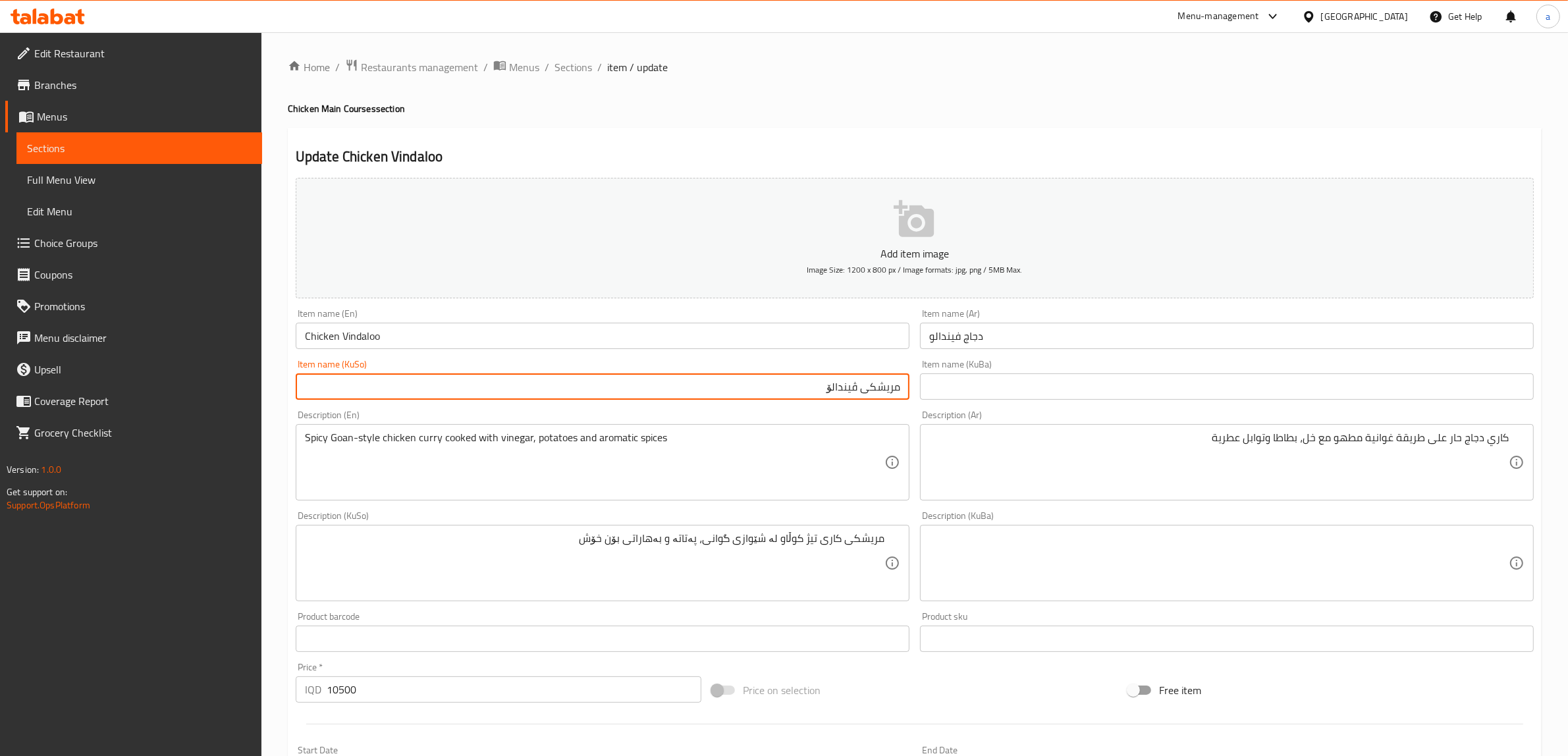
click at [859, 384] on input "مریشکی ڤیندالۆ" at bounding box center [603, 386] width 614 height 26
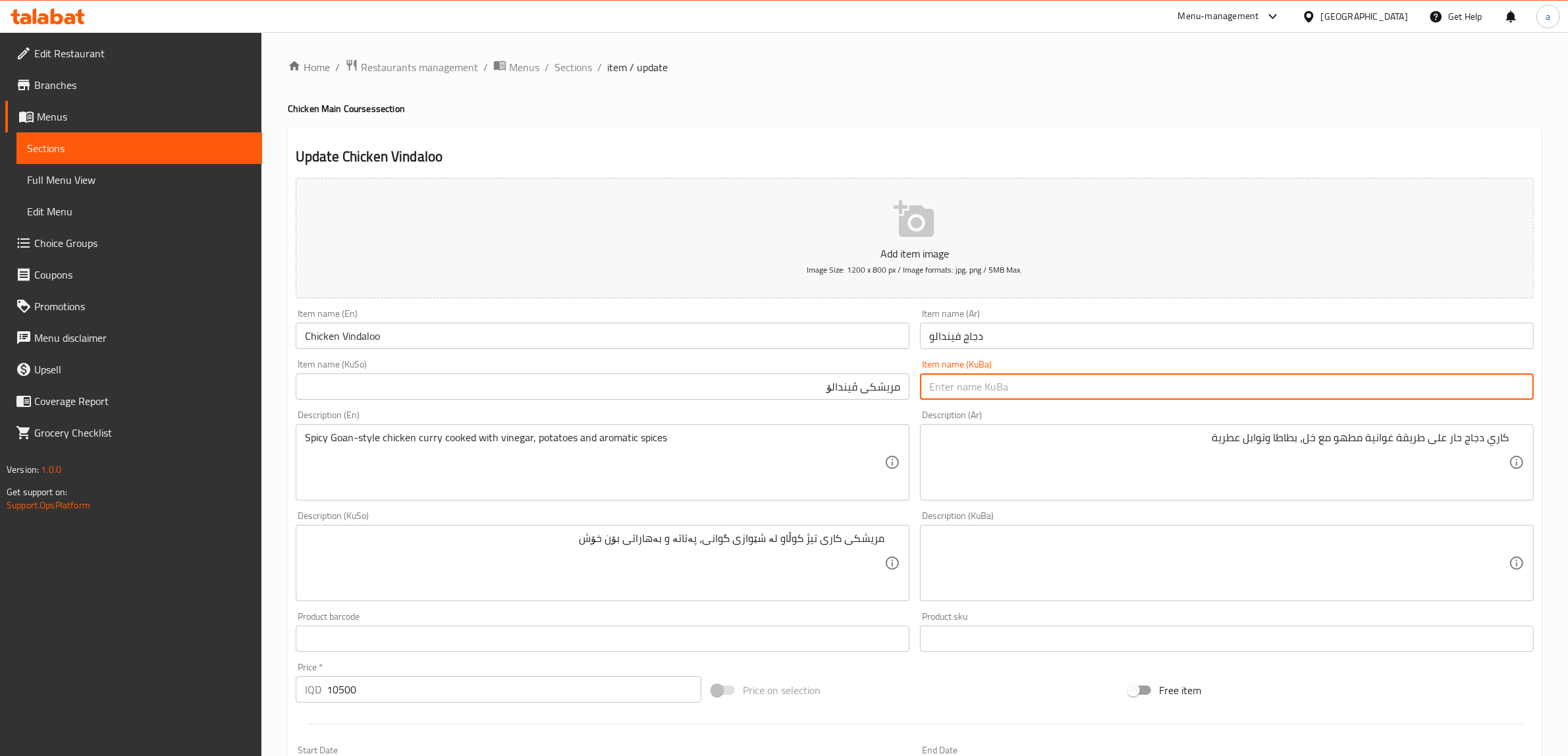
click at [1055, 374] on input "text" at bounding box center [1227, 386] width 614 height 26
paste input "مریشکی ڤیندالۆ"
type input "مریشکی ڤیندالۆ"
click at [357, 332] on input "Chicken Vindaloo" at bounding box center [603, 336] width 614 height 26
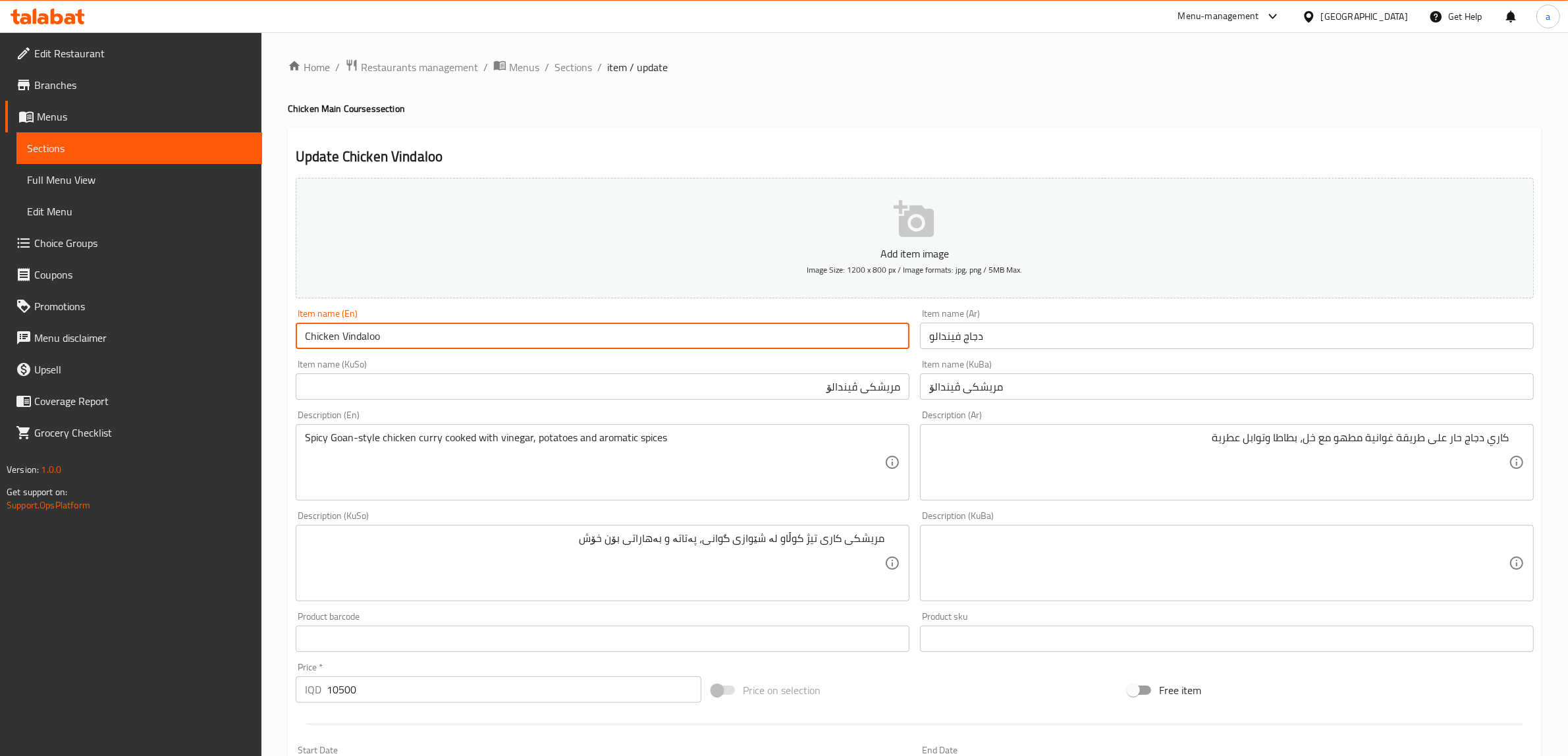
click at [357, 332] on input "Chicken Vindaloo" at bounding box center [603, 336] width 614 height 26
paste input "مریشکی ڤیندالۆ"
type input "Chicken Vindaloo"
click at [440, 305] on div "Item name (En) Chicken Vindaloo Item name (En)" at bounding box center [602, 328] width 624 height 51
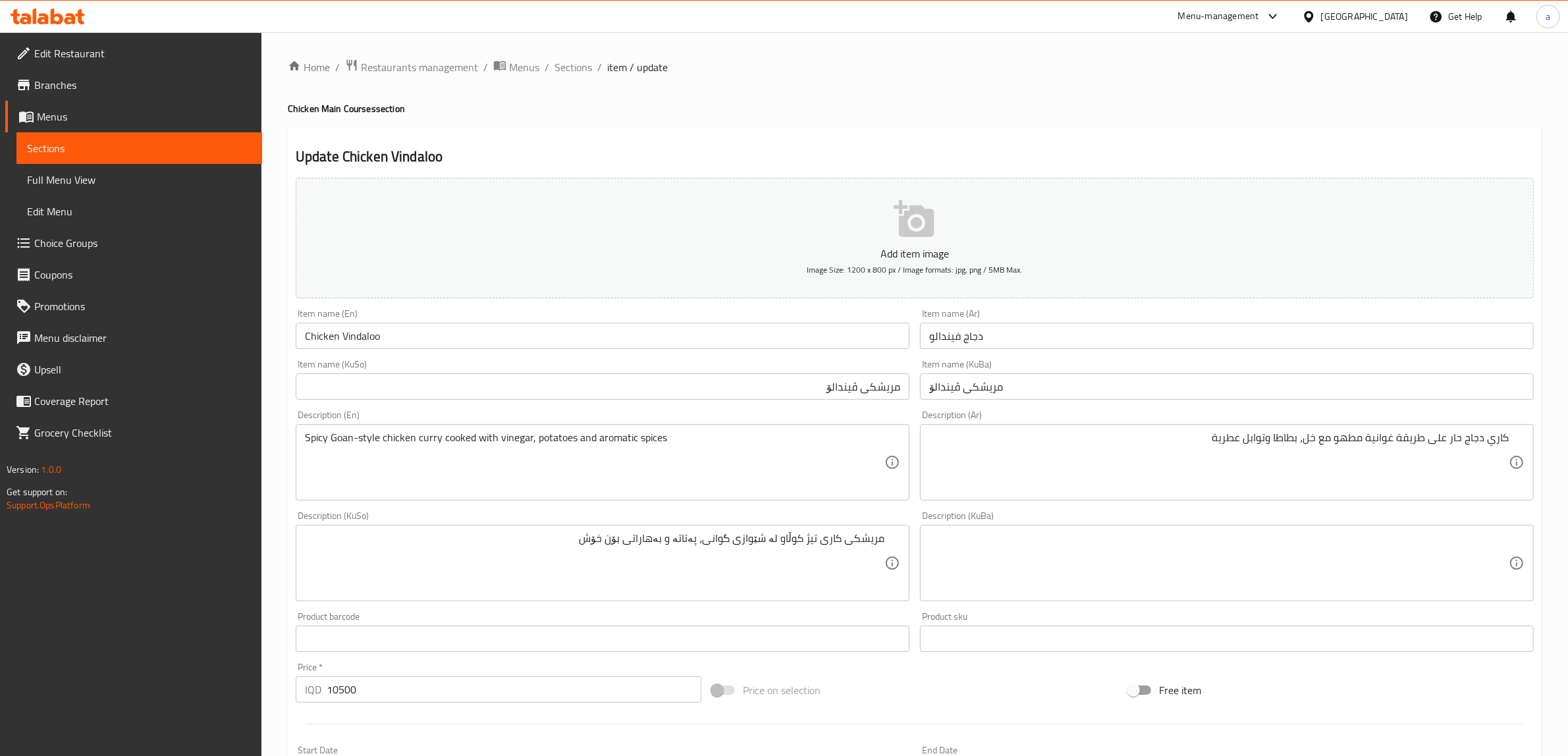
click at [373, 346] on input "Chicken Vindaloo" at bounding box center [603, 336] width 614 height 26
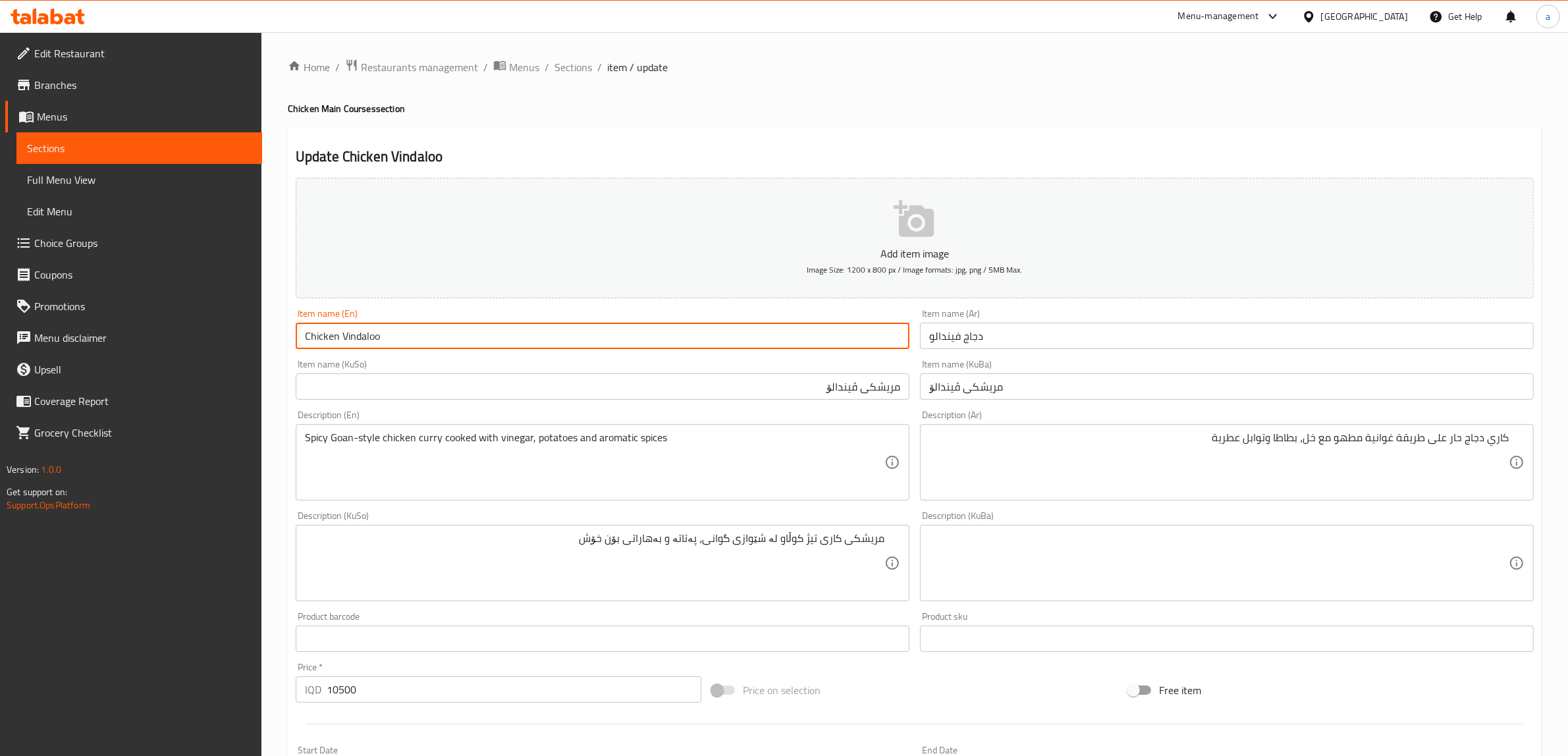
click at [373, 346] on input "Chicken Vindaloo" at bounding box center [603, 336] width 614 height 26
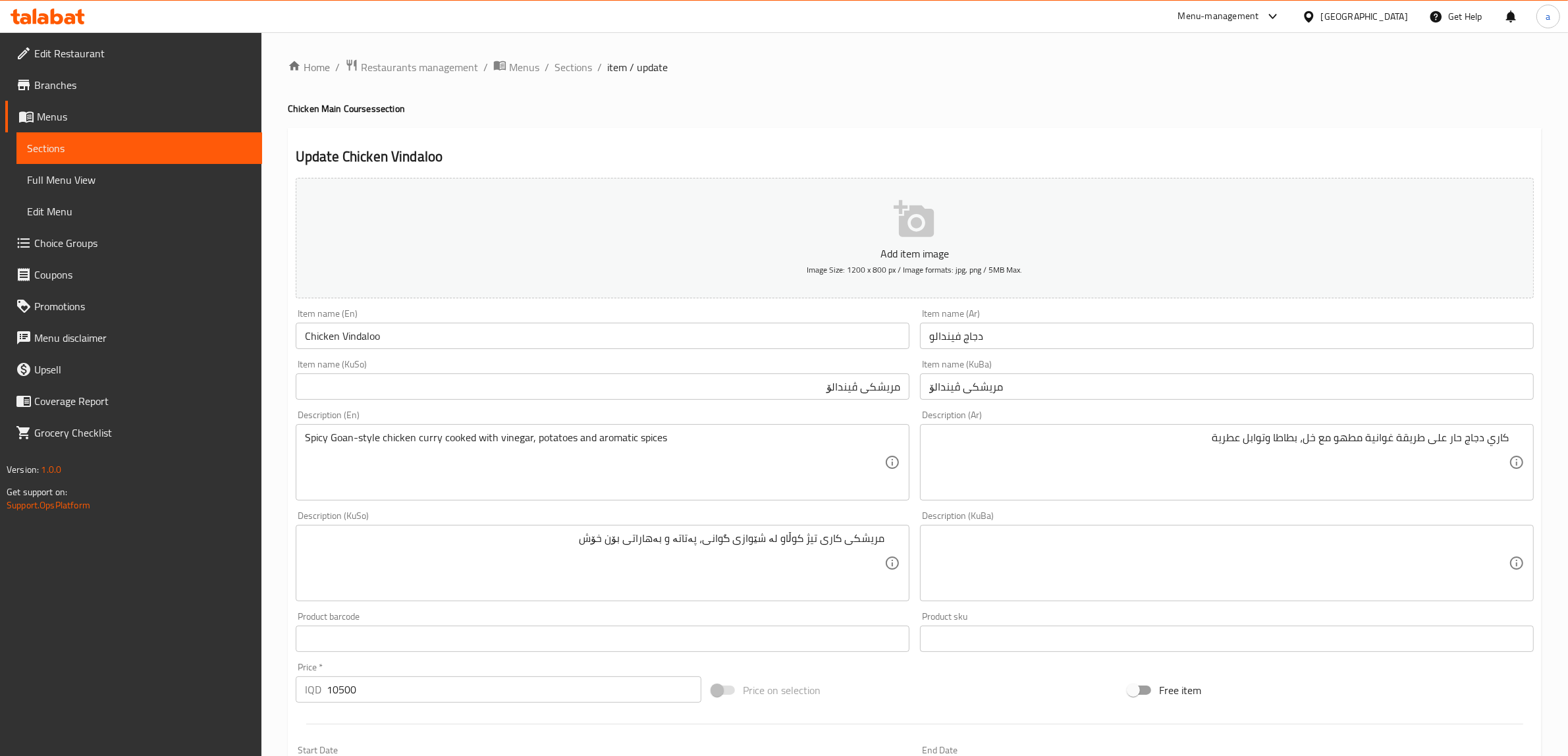
click at [449, 359] on div "Item name (KuSo) مریشکی ڤیندالۆ Item name (KuSo)" at bounding box center [602, 379] width 624 height 51
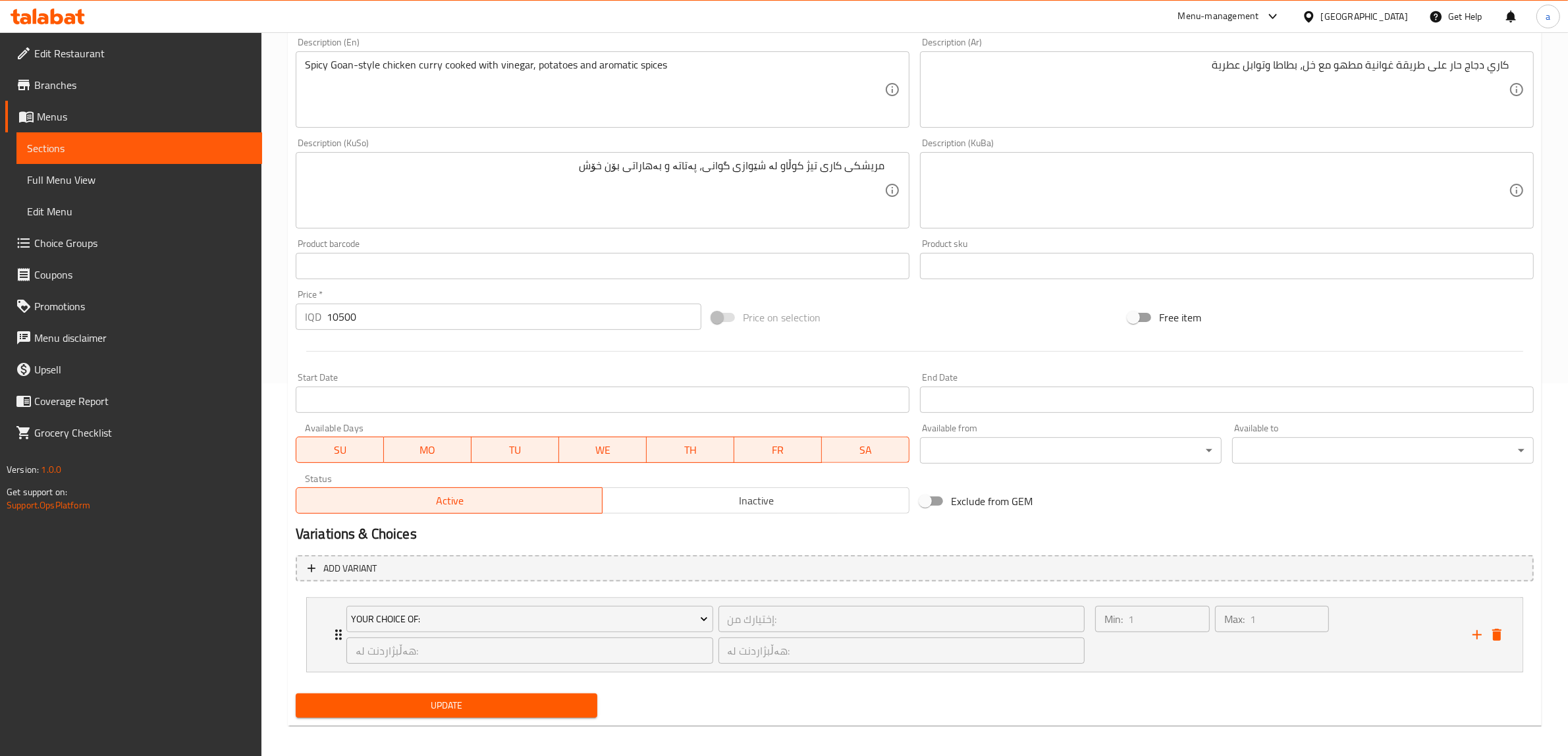
scroll to position [379, 0]
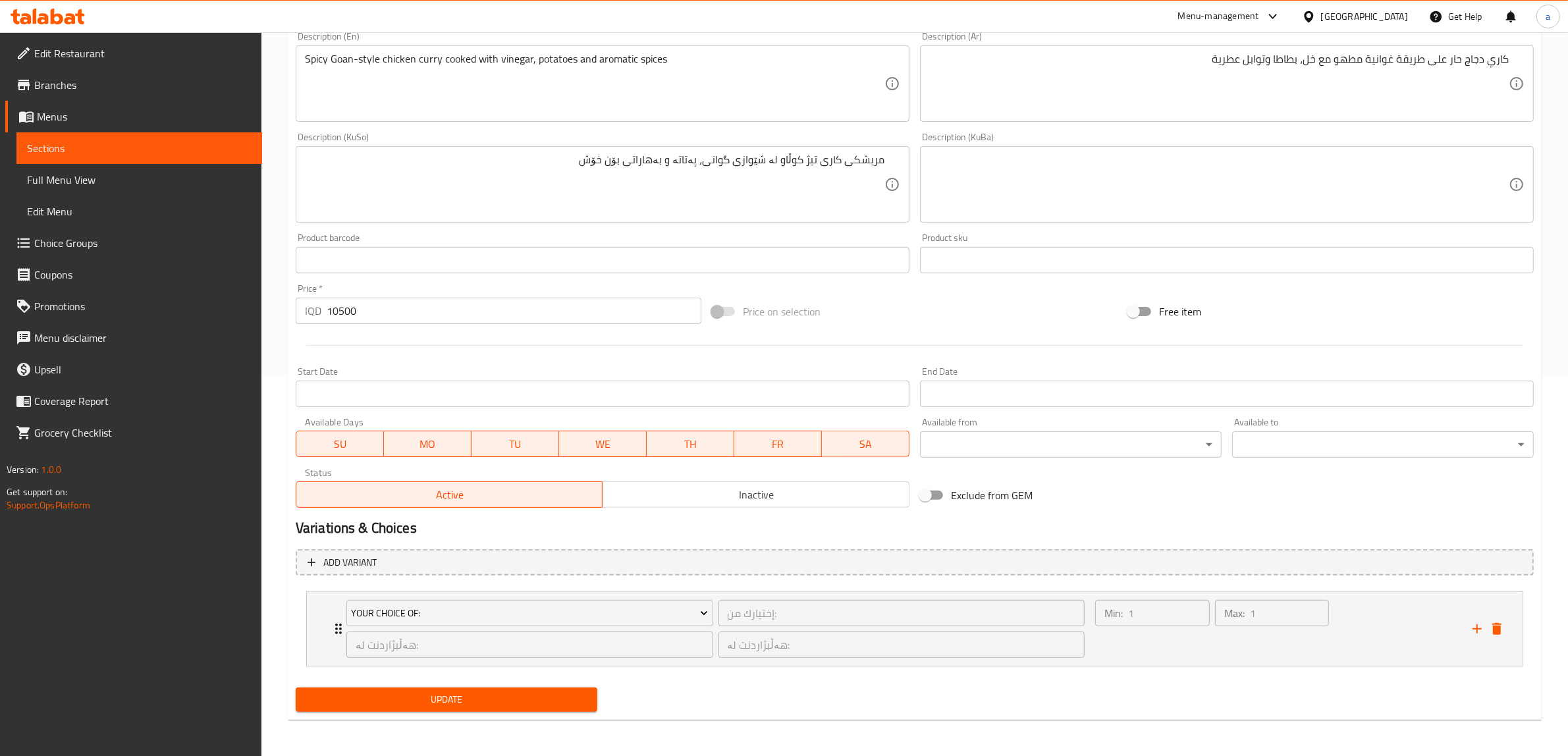
click at [398, 696] on span "Update" at bounding box center [446, 699] width 280 height 17
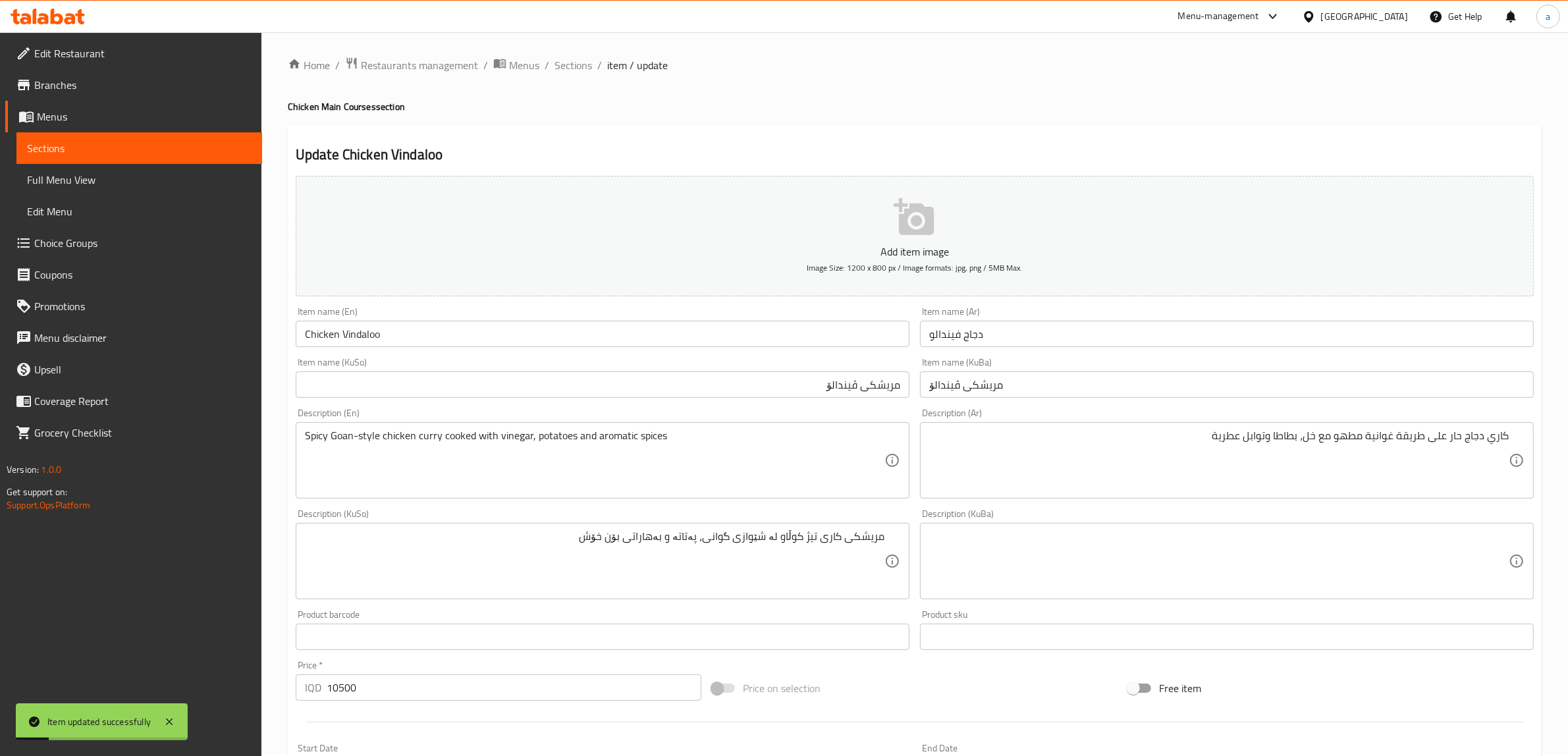
scroll to position [0, 0]
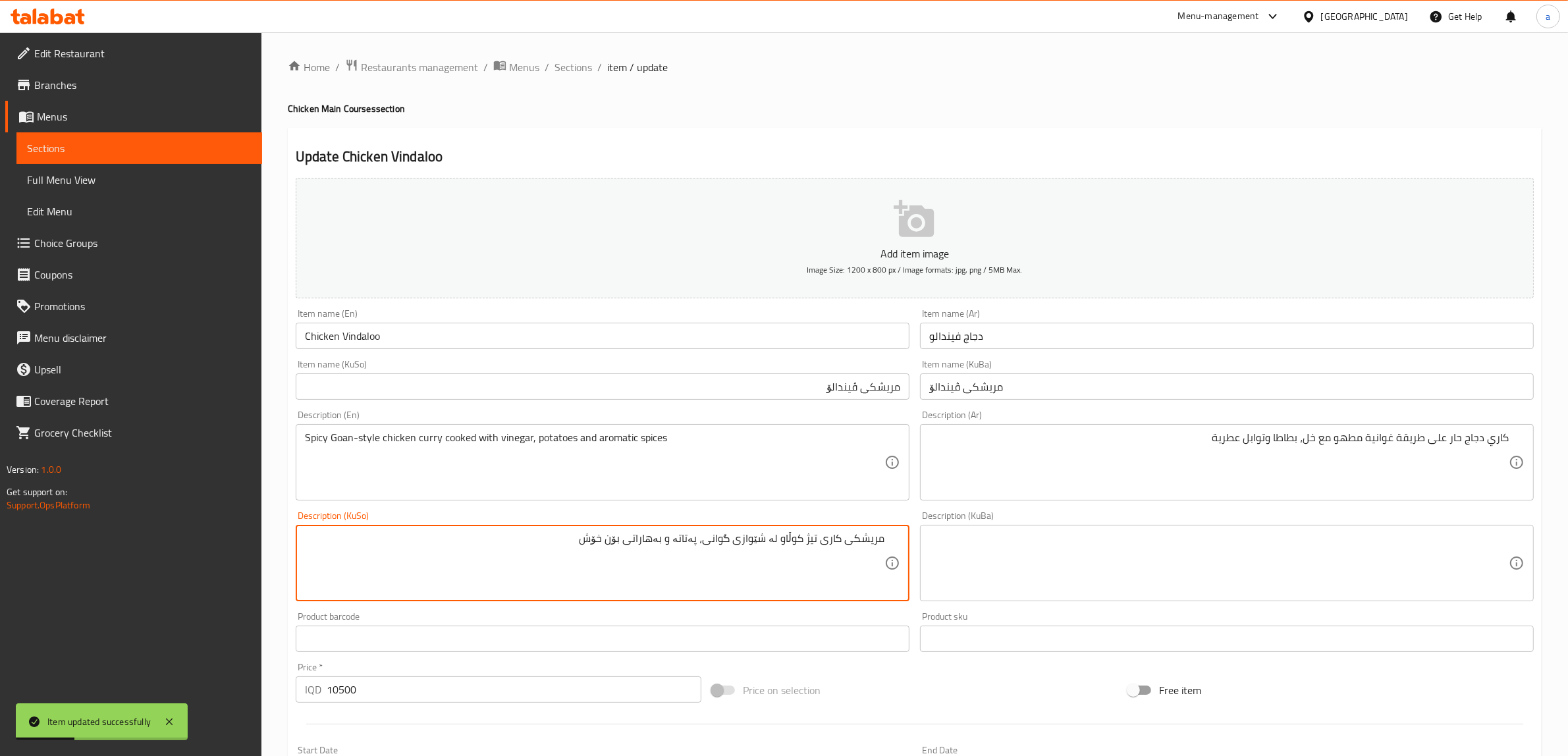
click at [708, 541] on textarea "مریشکی کاری تیژ کوڵاو لە شێوازی گوانی، پەتاتە و بەهاراتی بۆن خۆش" at bounding box center [594, 563] width 580 height 62
click at [704, 548] on textarea "مریشکی کاری تیژ کوڵاو لە شێوازی گوانی، پەتاتە و بەهاراتی بۆن خۆش" at bounding box center [594, 563] width 580 height 62
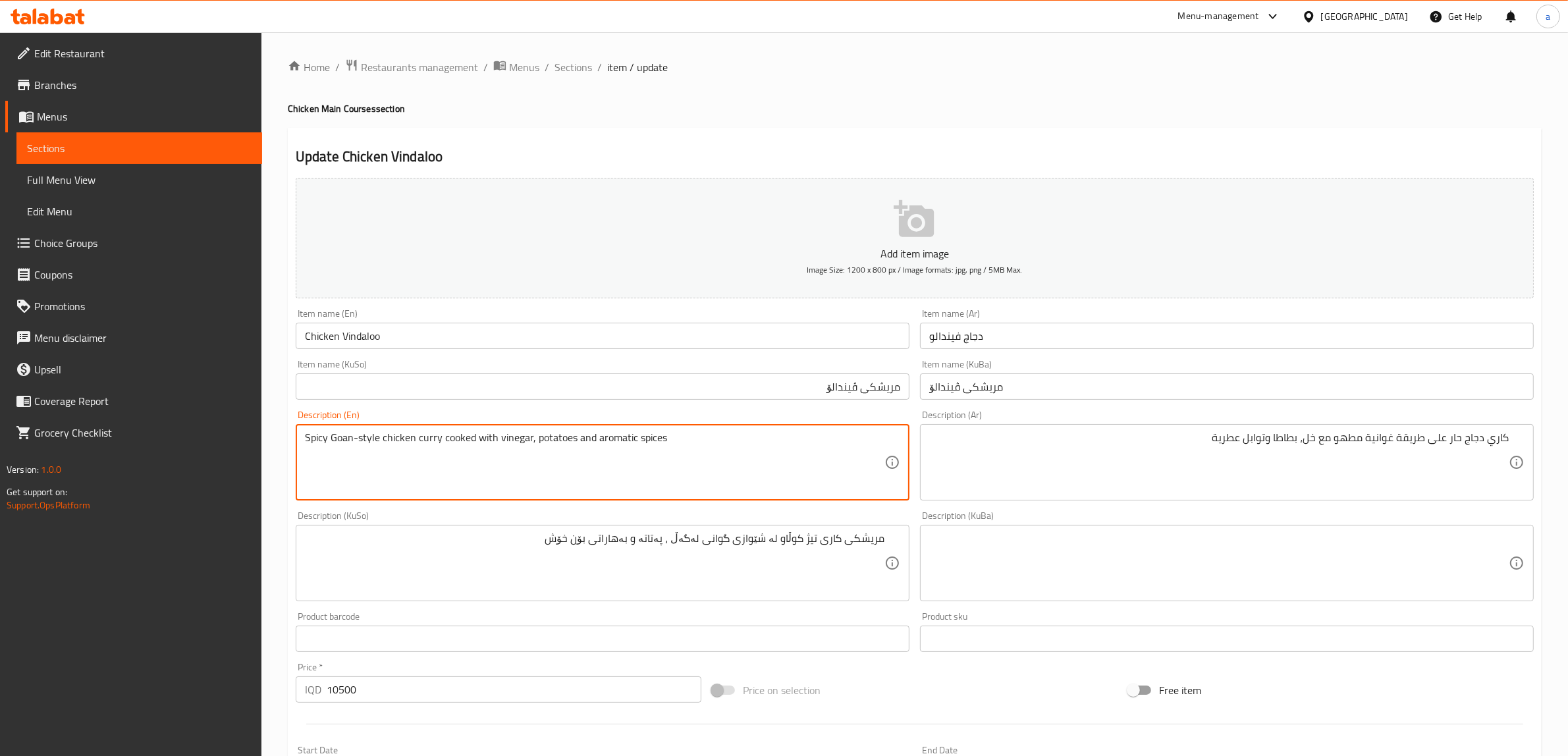
drag, startPoint x: 497, startPoint y: 436, endPoint x: 528, endPoint y: 446, distance: 32.6
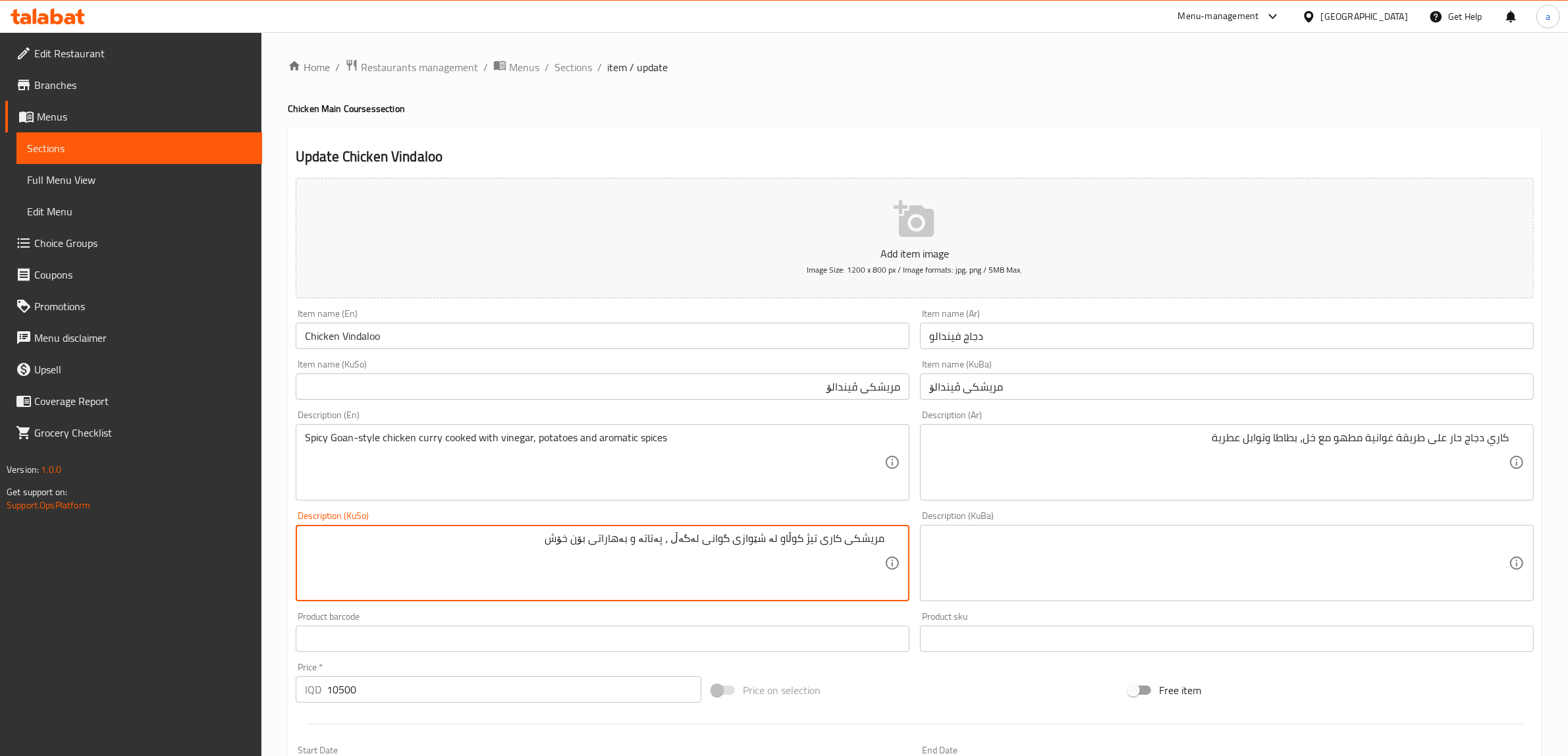
paste textarea "ەل"
type textarea "مریشکی کاری تیژ کوڵاو لە شێوازی گوانی لەگەڵ خەل، پەتاتە و بەهاراتی بۆن خۆش"
click at [1064, 543] on textarea at bounding box center [1219, 563] width 580 height 62
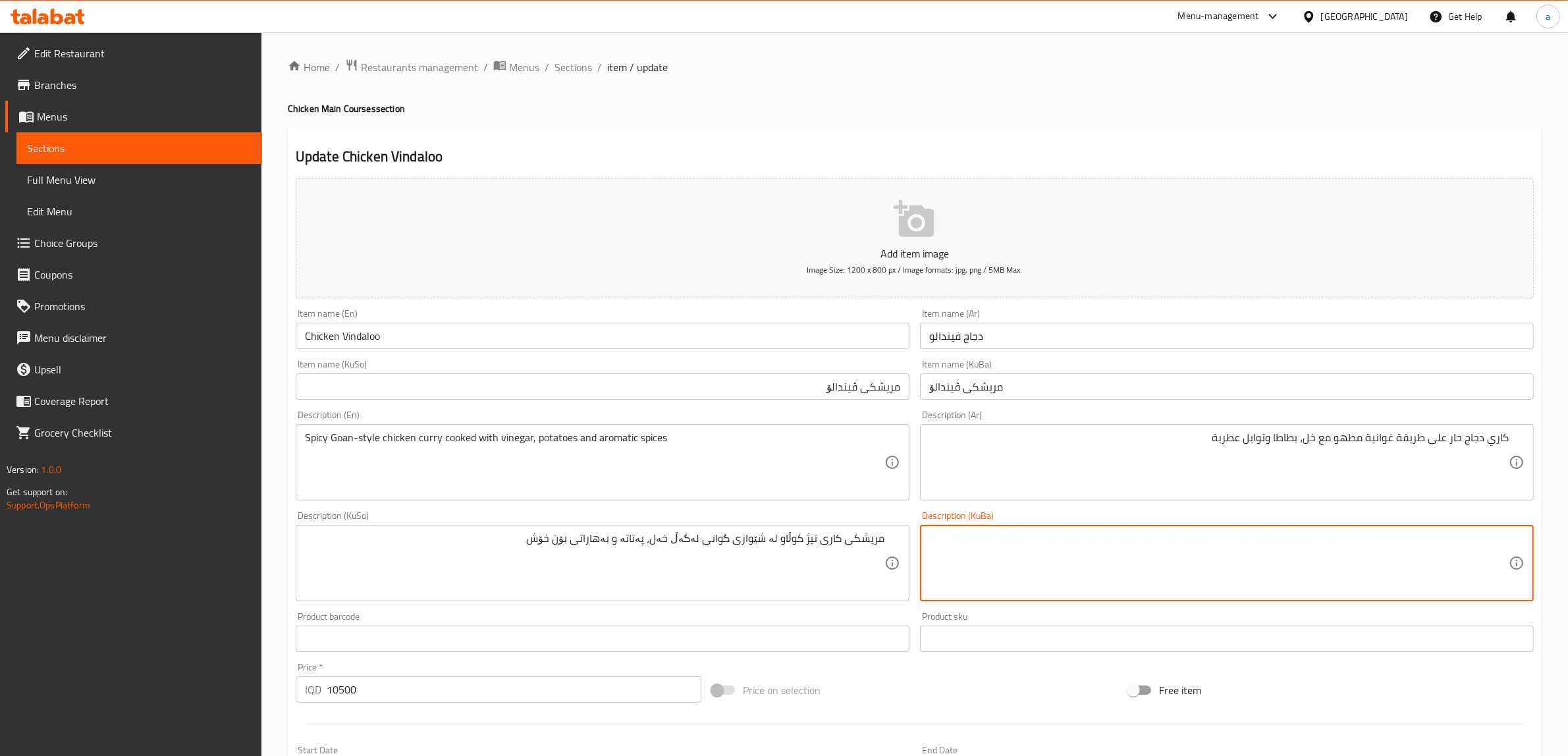
paste textarea "مریشکی کاری تیژ کوڵاو لە شێوازی گوانی لەگەڵ خەل، پەتاتە و بەهاراتی بۆن خۆش"
type textarea "مریشکی کاری تیژ کوڵاو لە شێوازی گوانی لەگەڵ خەل، پەتاتە و بەهاراتی بۆن خۆش"
click at [340, 341] on input "Chicken Vindaloo" at bounding box center [603, 336] width 614 height 26
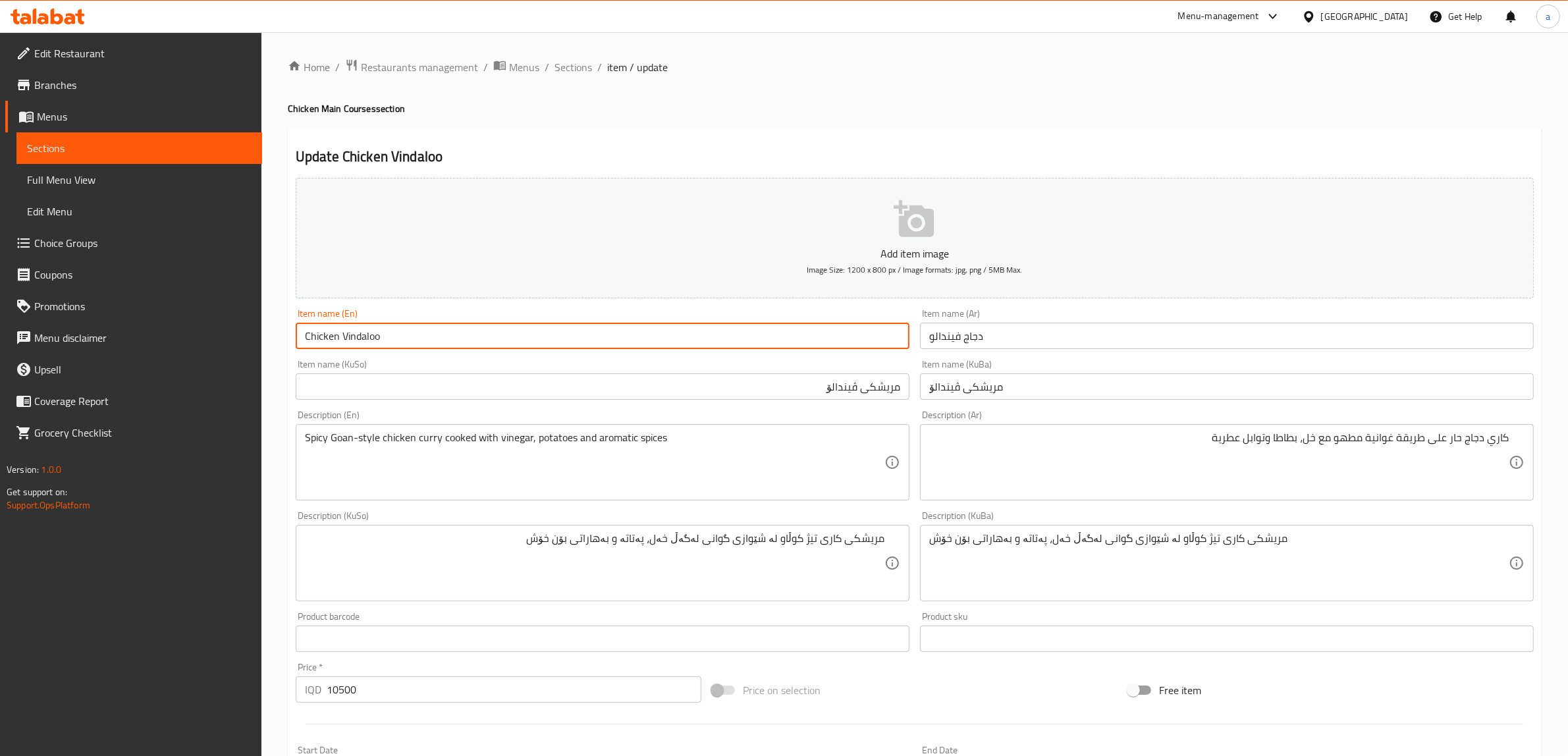
click at [340, 341] on input "Chicken Vindaloo" at bounding box center [603, 336] width 614 height 26
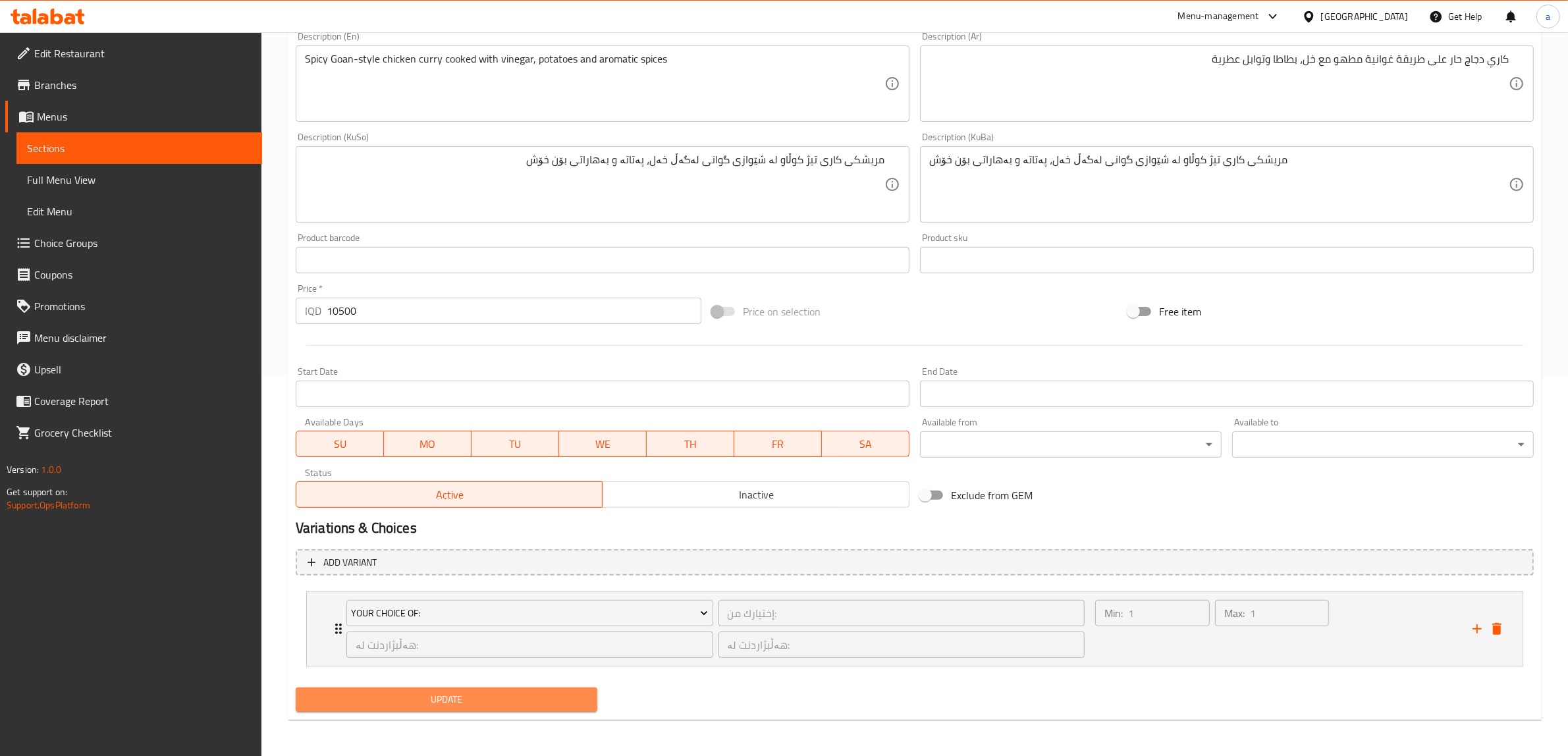
click at [447, 708] on button "Update" at bounding box center [446, 699] width 301 height 24
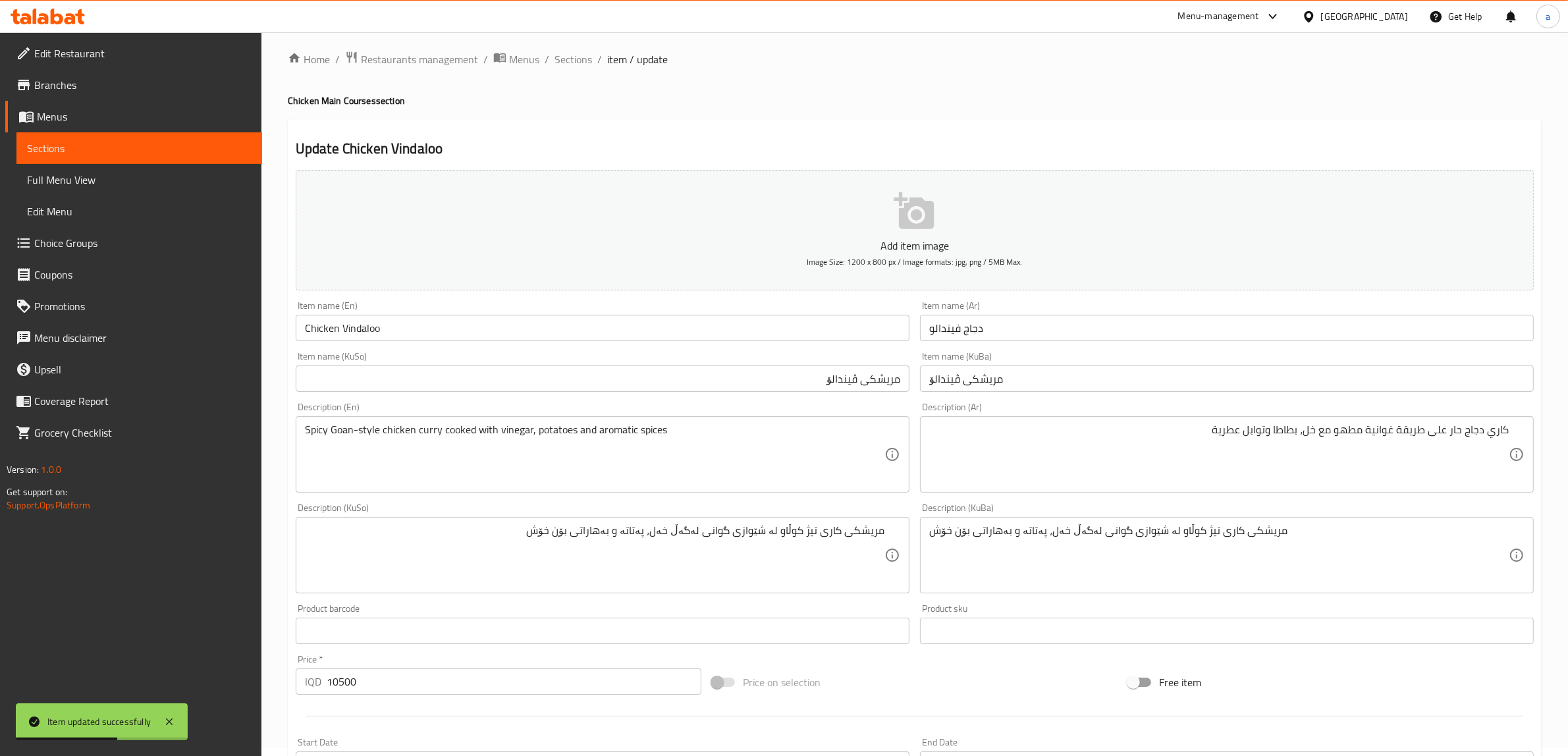
scroll to position [0, 0]
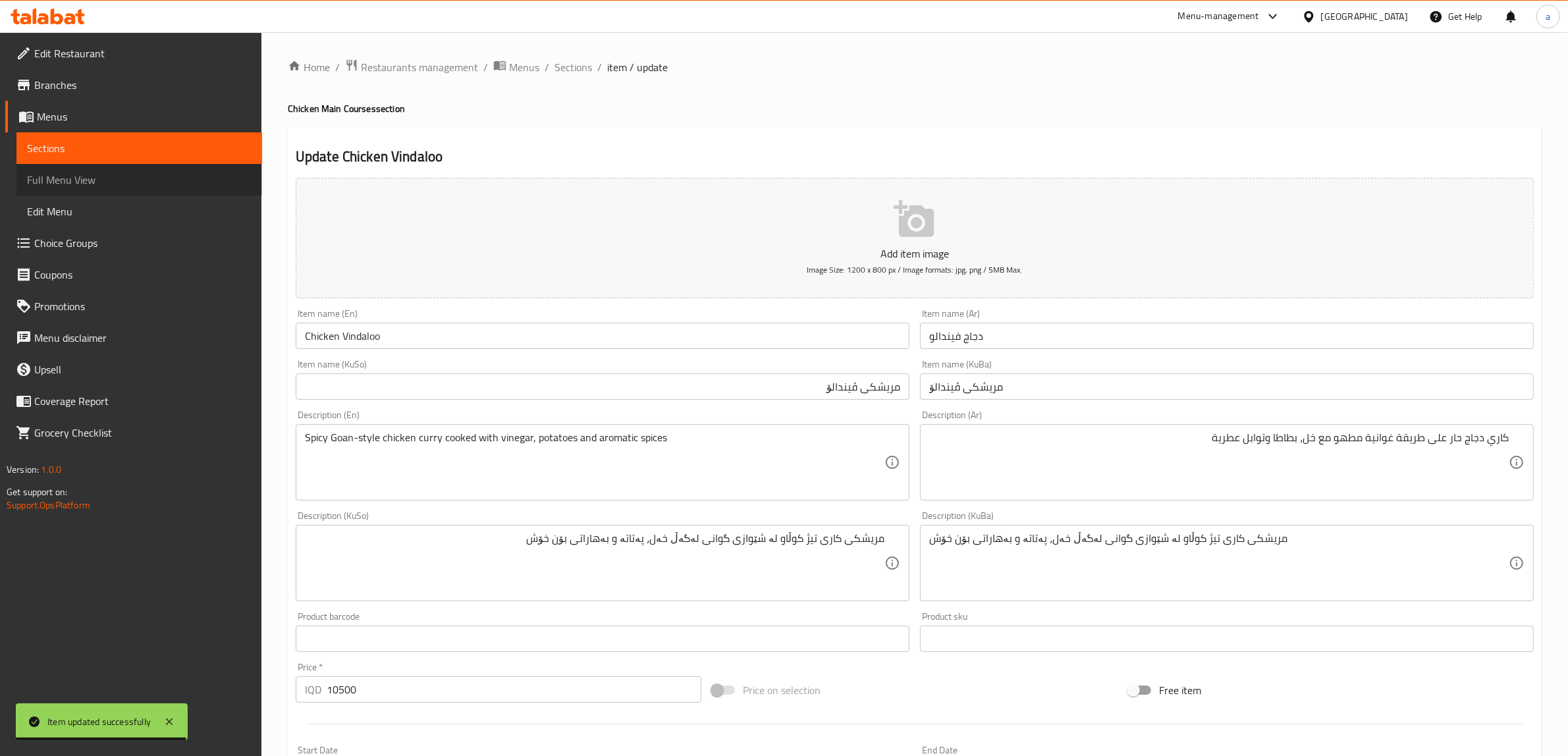
click at [104, 178] on span "Full Menu View" at bounding box center [139, 179] width 224 height 16
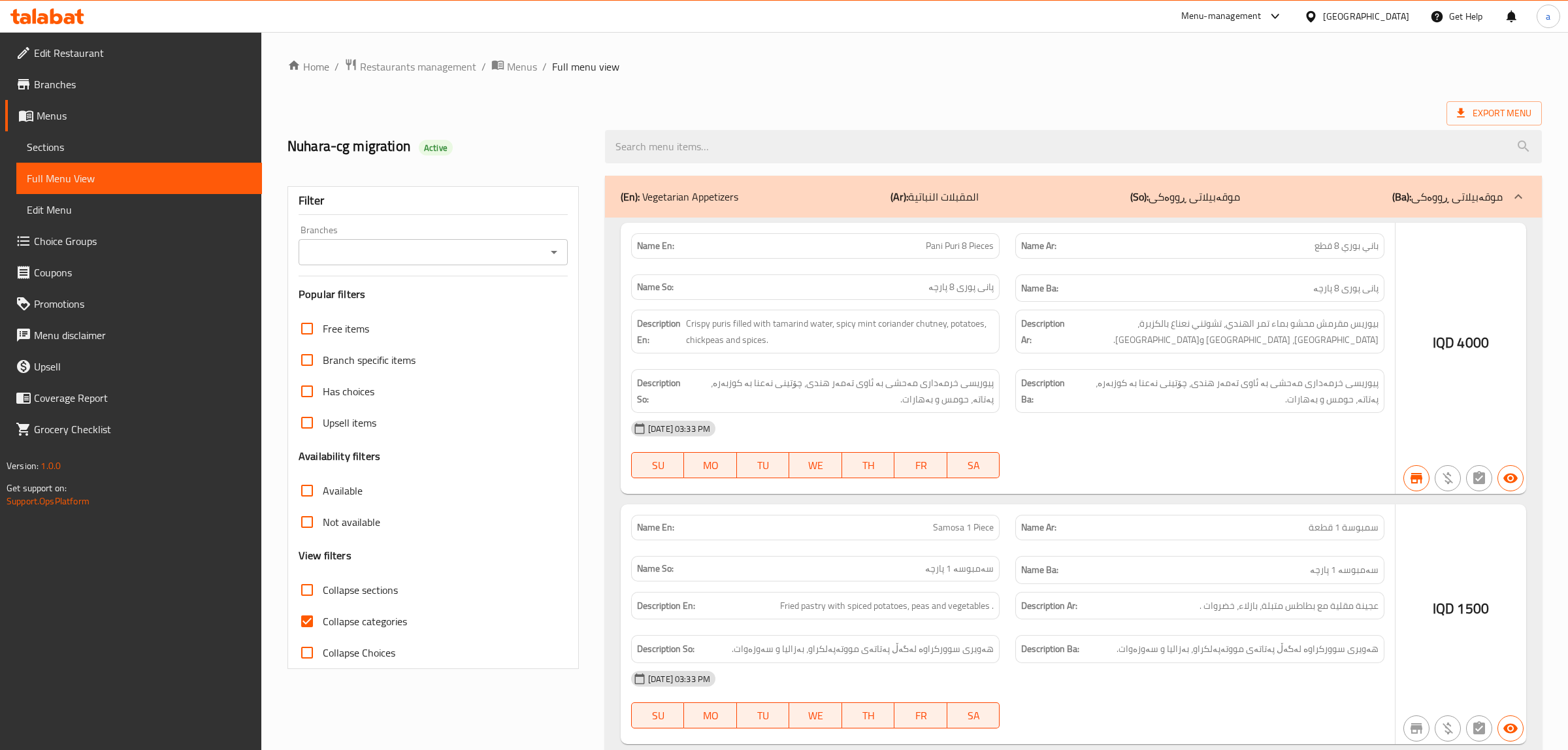
click at [552, 253] on icon "Open" at bounding box center [554, 252] width 16 height 16
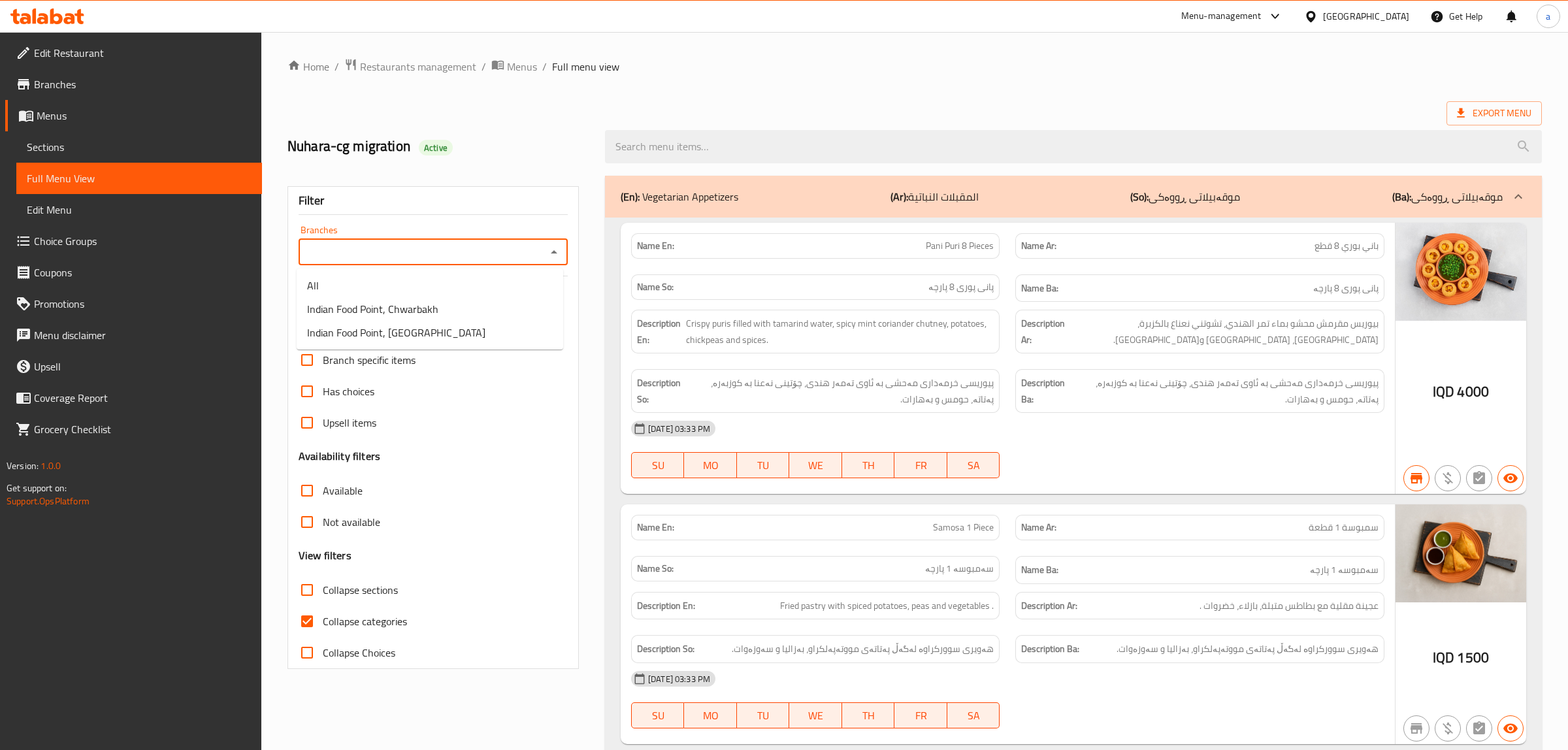
click at [551, 252] on icon "Close" at bounding box center [555, 251] width 7 height 3
click at [547, 252] on icon "Open" at bounding box center [550, 252] width 7 height 3
click at [440, 326] on li "Indian Food Point, Ankawa" at bounding box center [430, 332] width 267 height 23
type input "Indian Food Point, Ankawa"
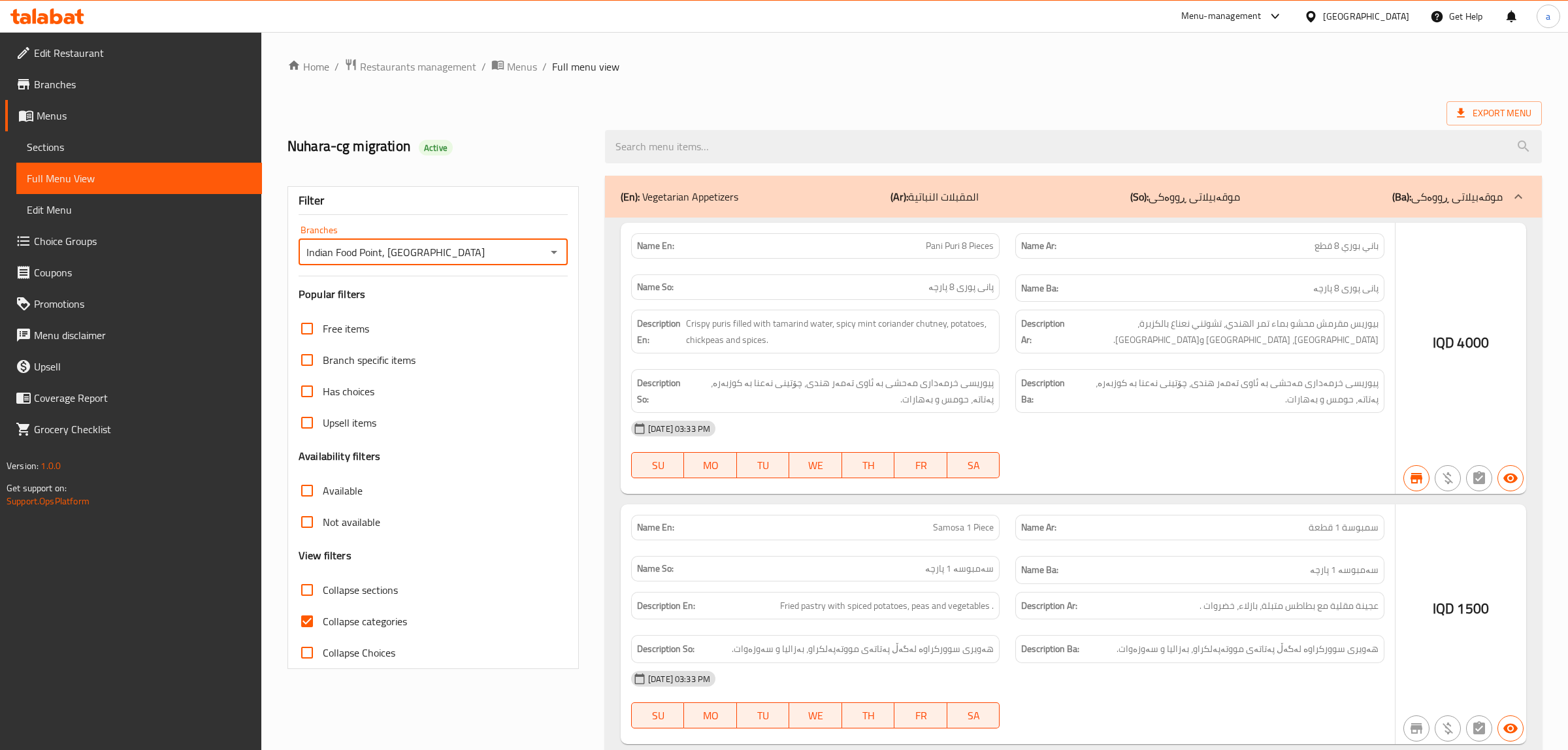
click at [306, 615] on div at bounding box center [784, 375] width 1568 height 750
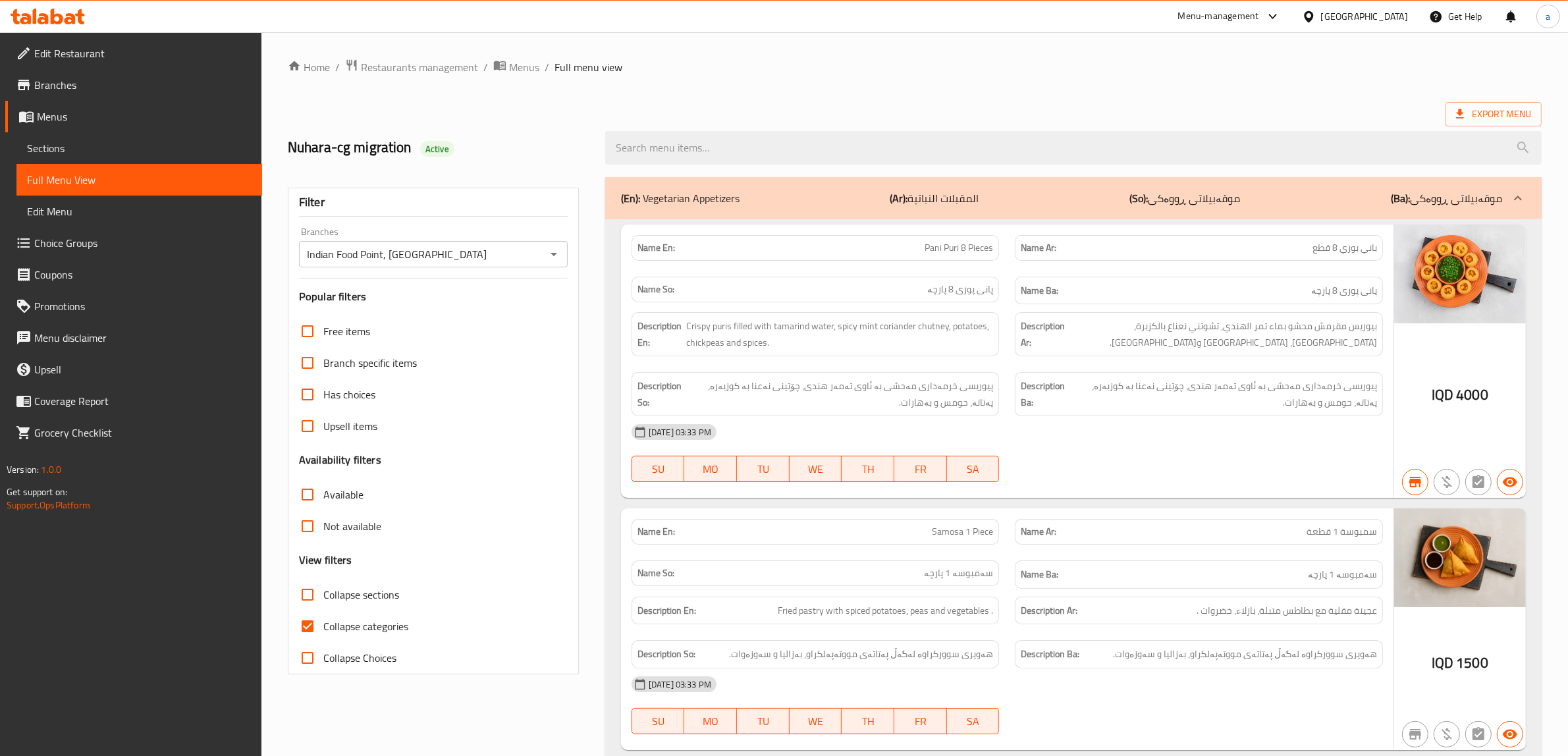
click at [305, 626] on input "Collapse categories" at bounding box center [308, 626] width 32 height 32
checkbox input "false"
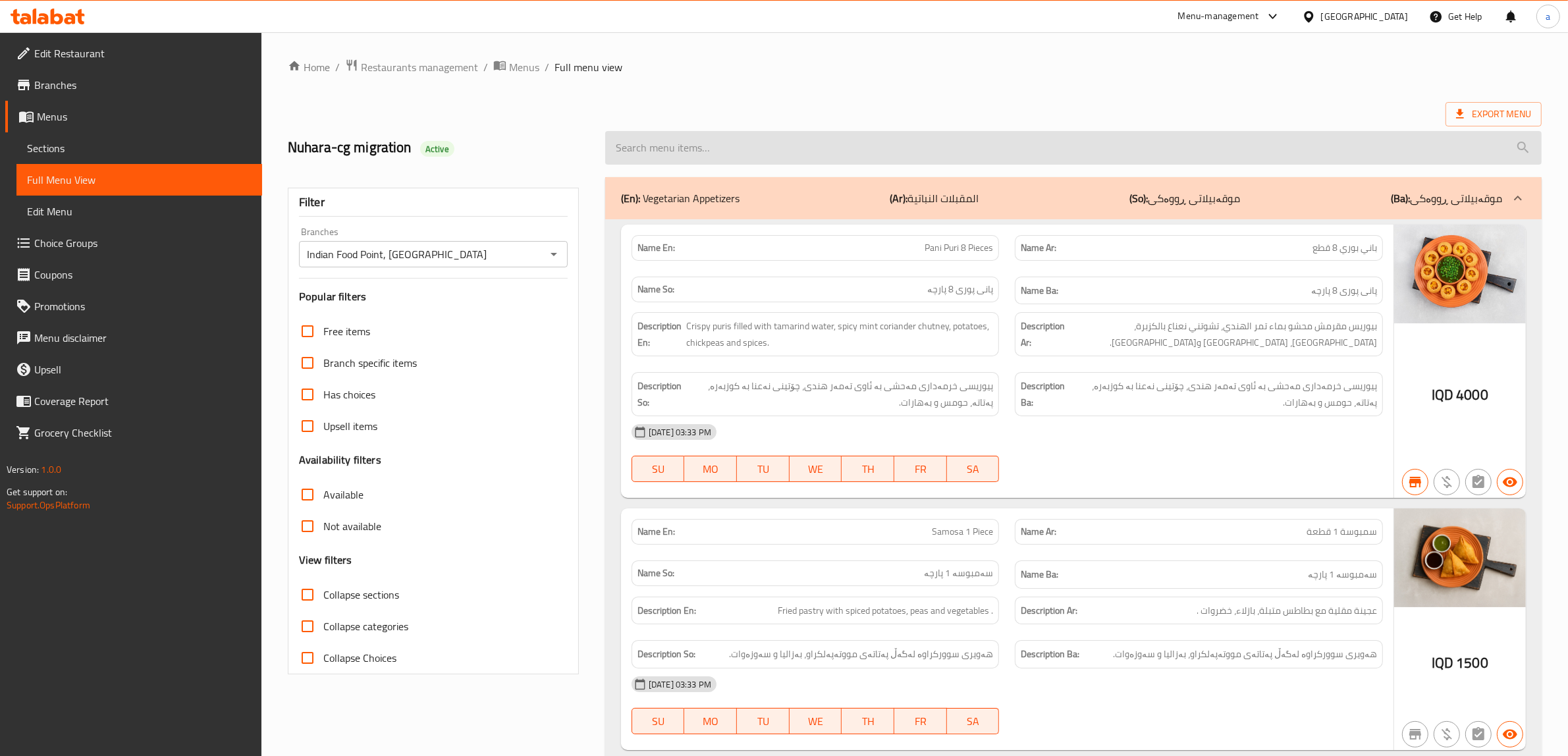
click at [700, 146] on input "search" at bounding box center [1073, 147] width 936 height 33
paste input "Chicken Vindaloo"
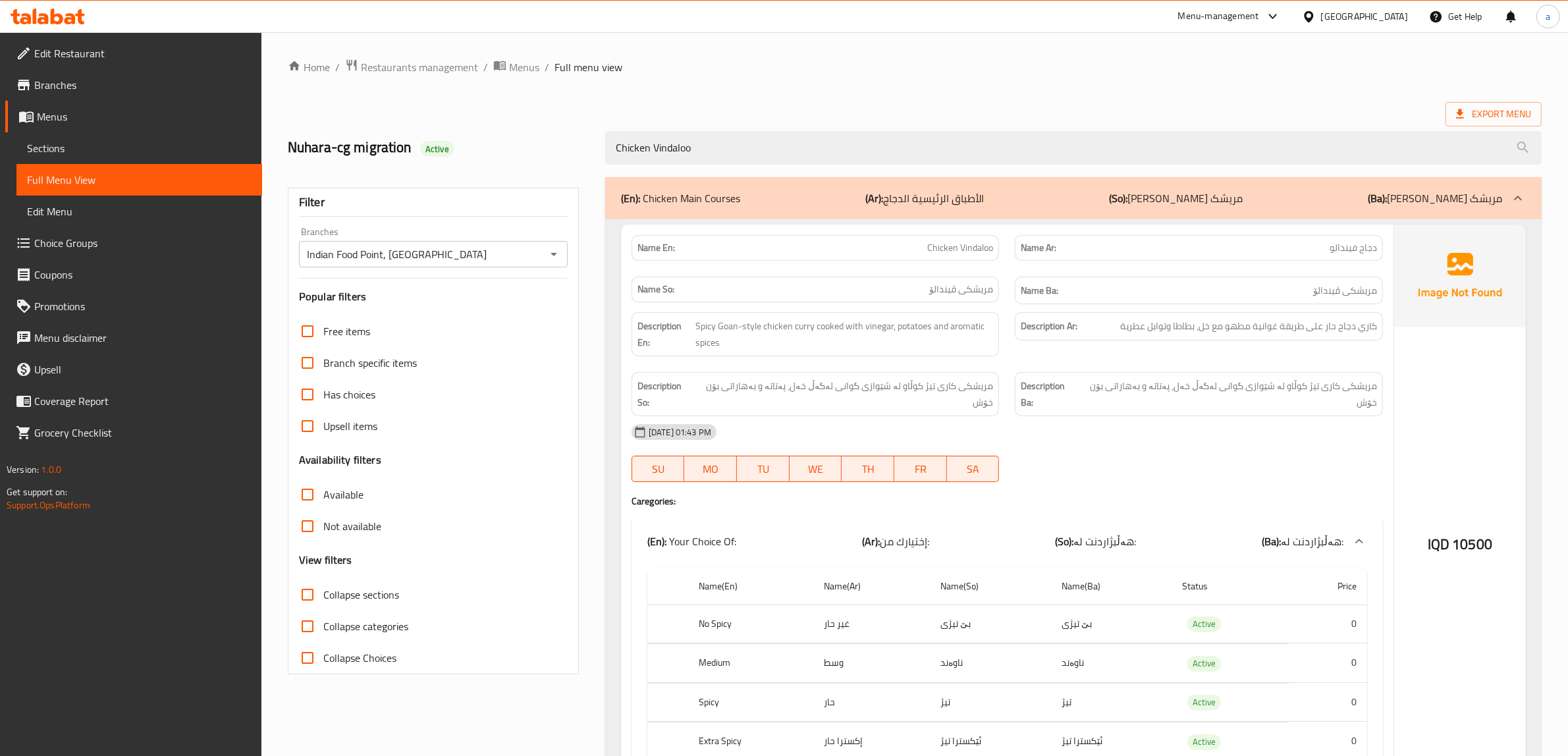
scroll to position [78, 0]
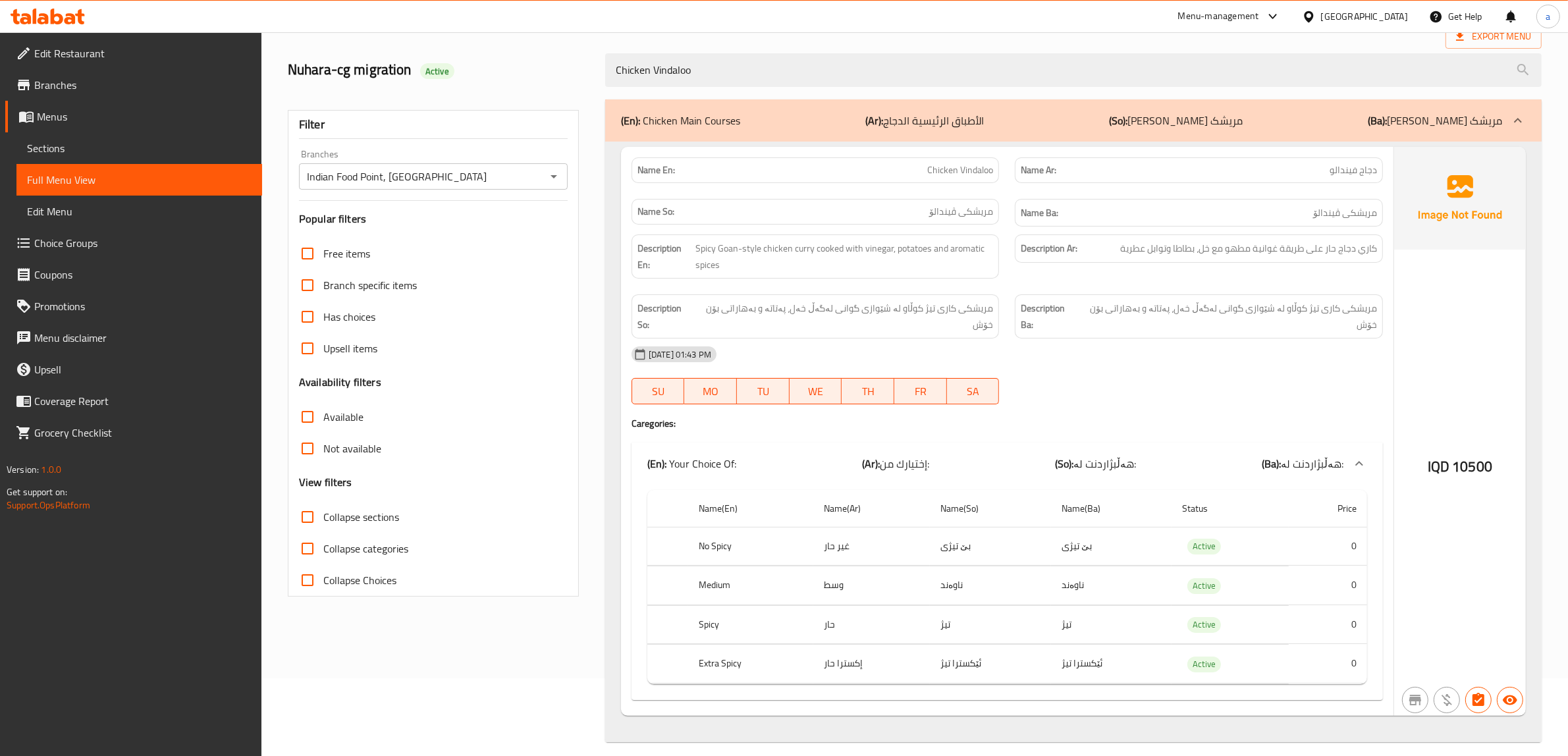
type input "Chicken Vindaloo"
